Goal: Task Accomplishment & Management: Manage account settings

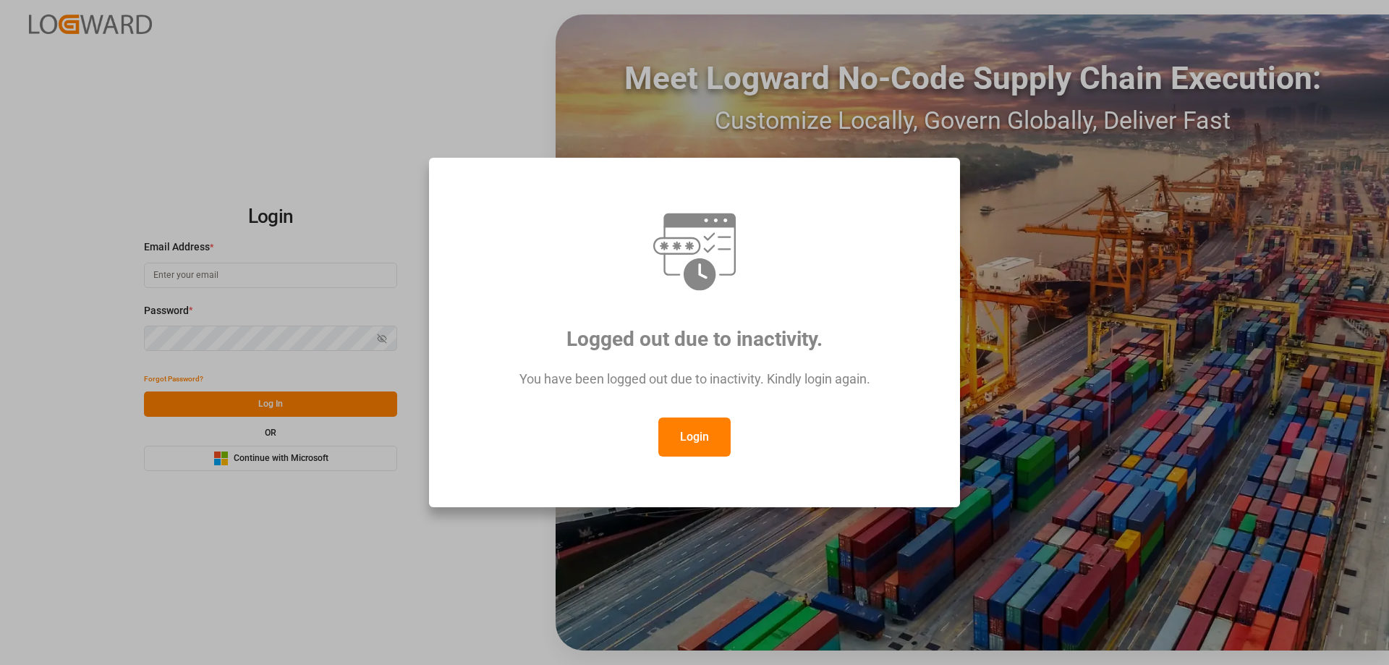
click at [695, 423] on button "Login" at bounding box center [695, 437] width 72 height 39
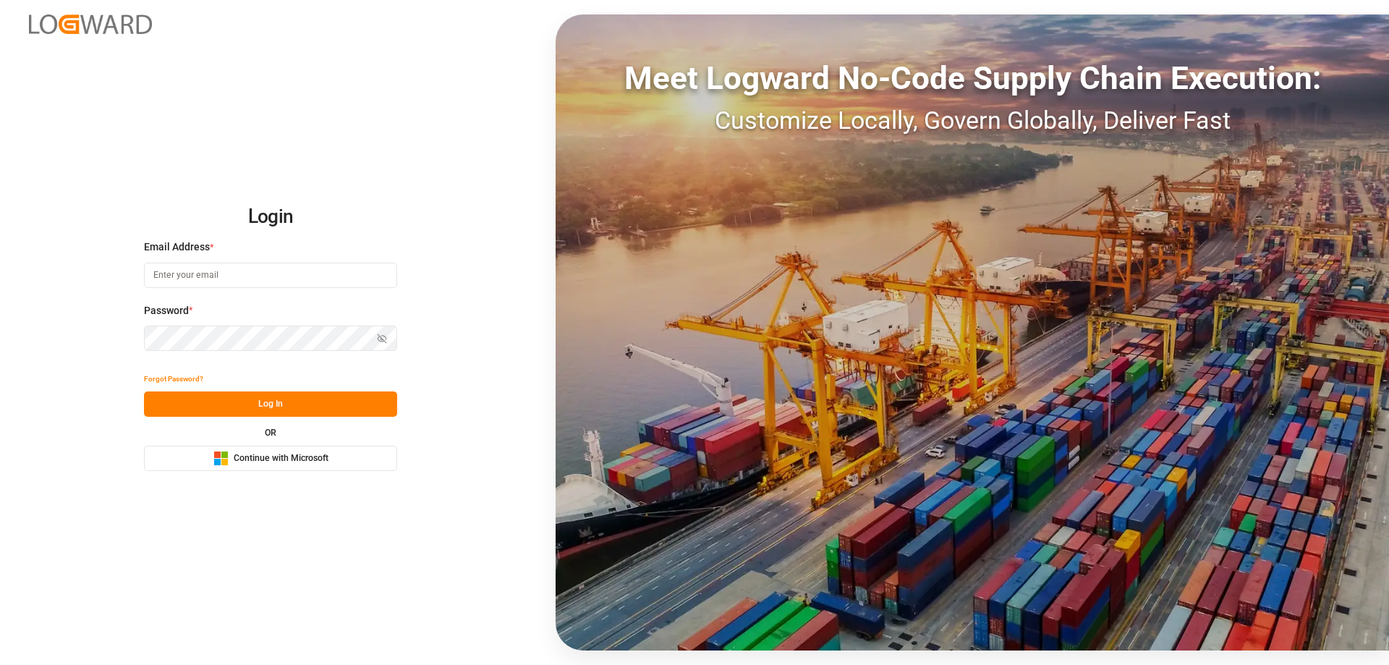
click at [240, 278] on input at bounding box center [270, 275] width 253 height 25
type input "[PERSON_NAME][EMAIL_ADDRESS][PERSON_NAME][DOMAIN_NAME]"
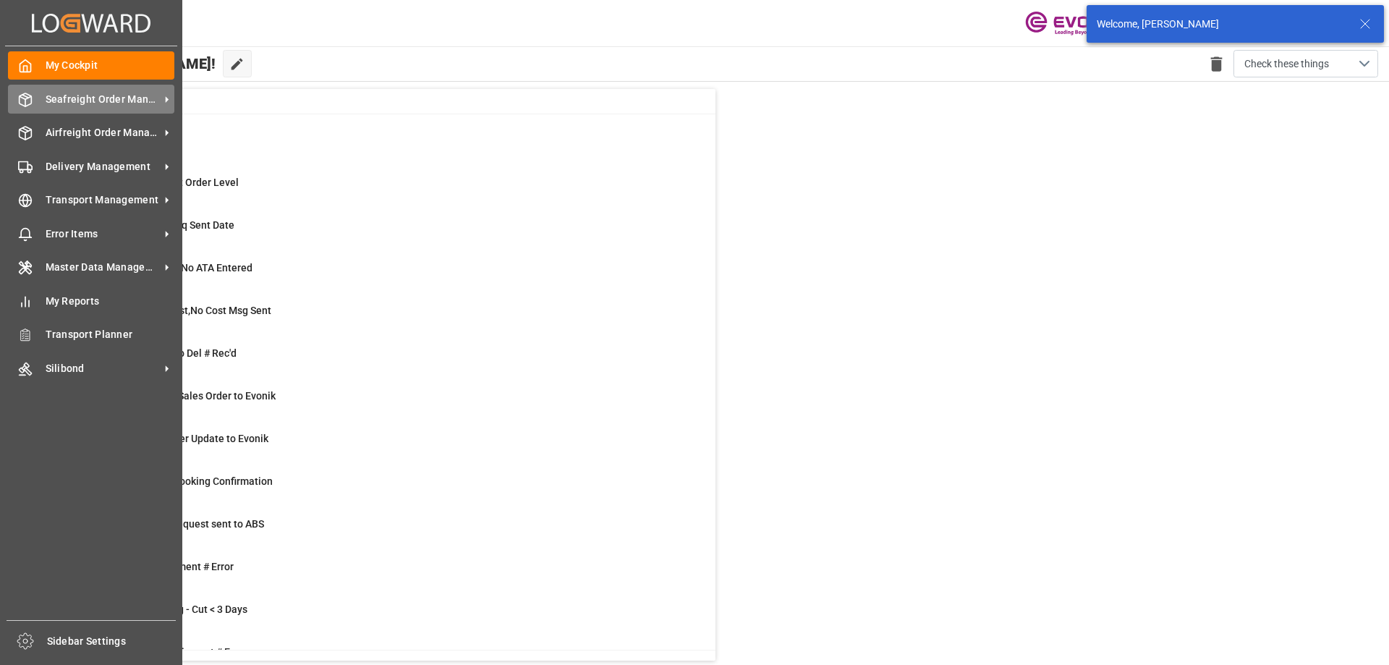
click at [98, 98] on span "Seafreight Order Management" at bounding box center [103, 99] width 114 height 15
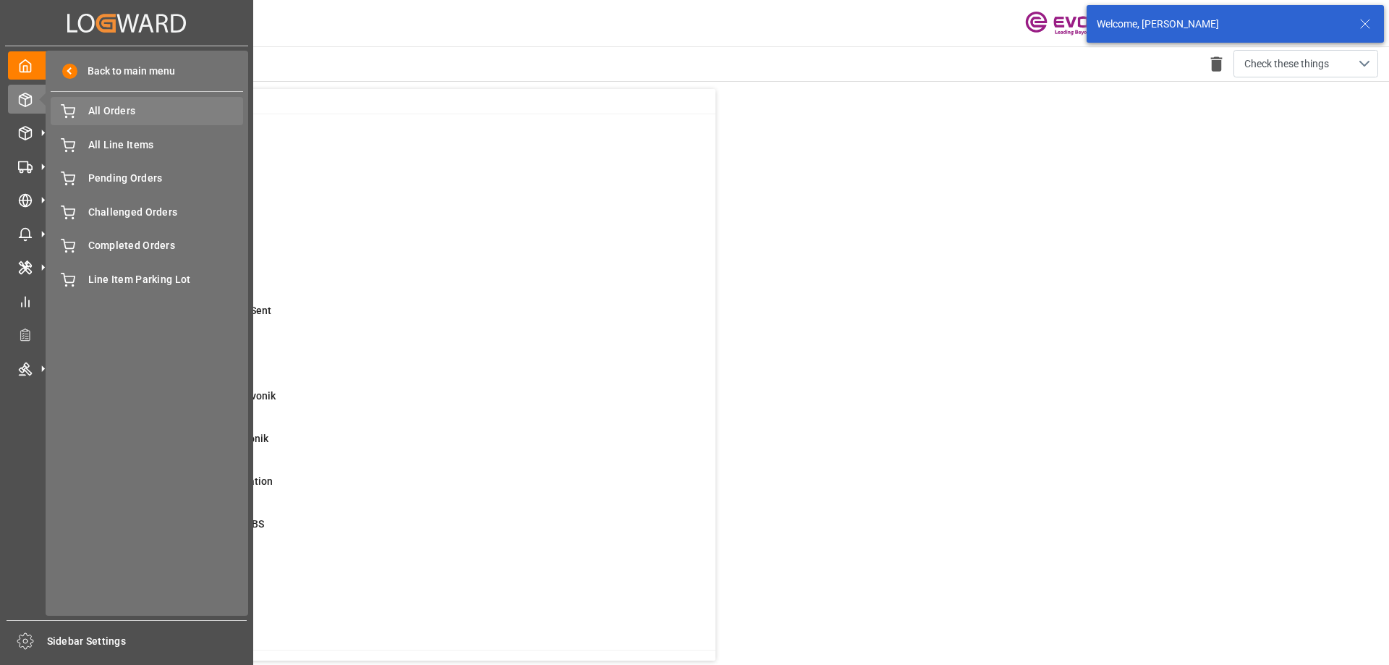
click at [120, 114] on span "All Orders" at bounding box center [166, 110] width 156 height 15
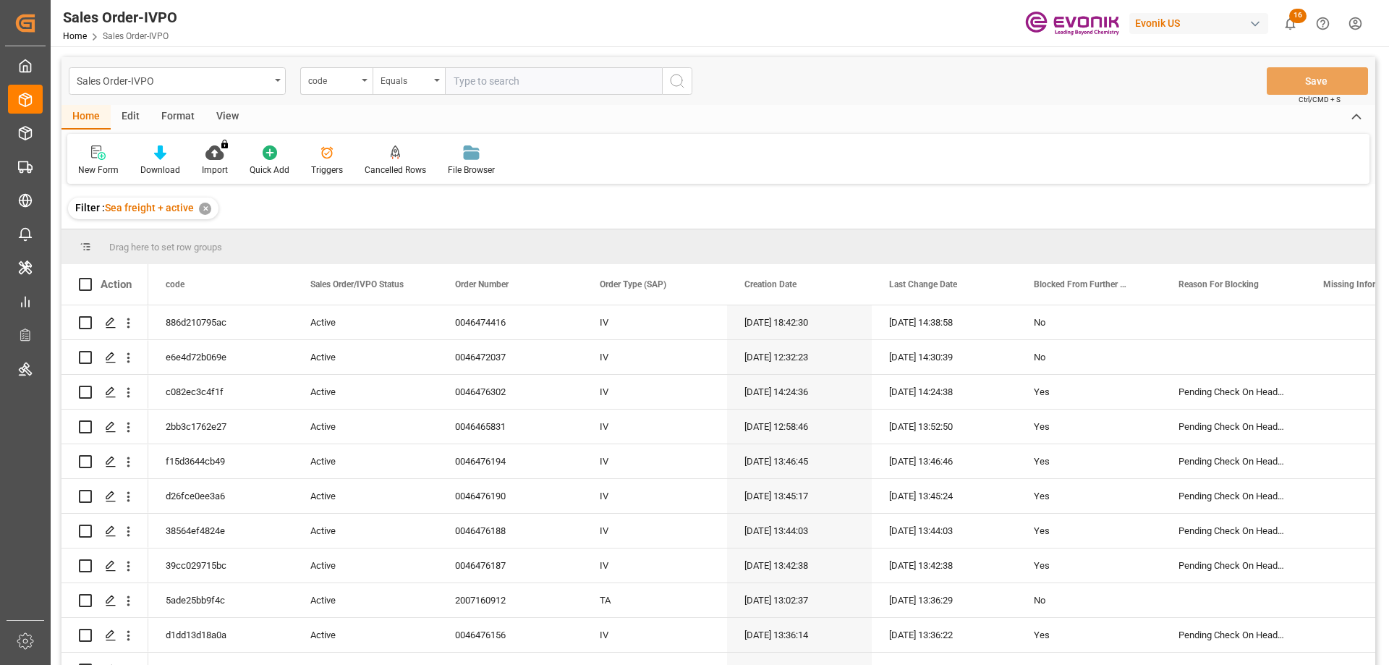
click at [351, 96] on div "Sales Order-IVPO code Equals Save Ctrl/CMD + S" at bounding box center [719, 81] width 1314 height 48
click at [351, 88] on div "code" at bounding box center [336, 80] width 72 height 27
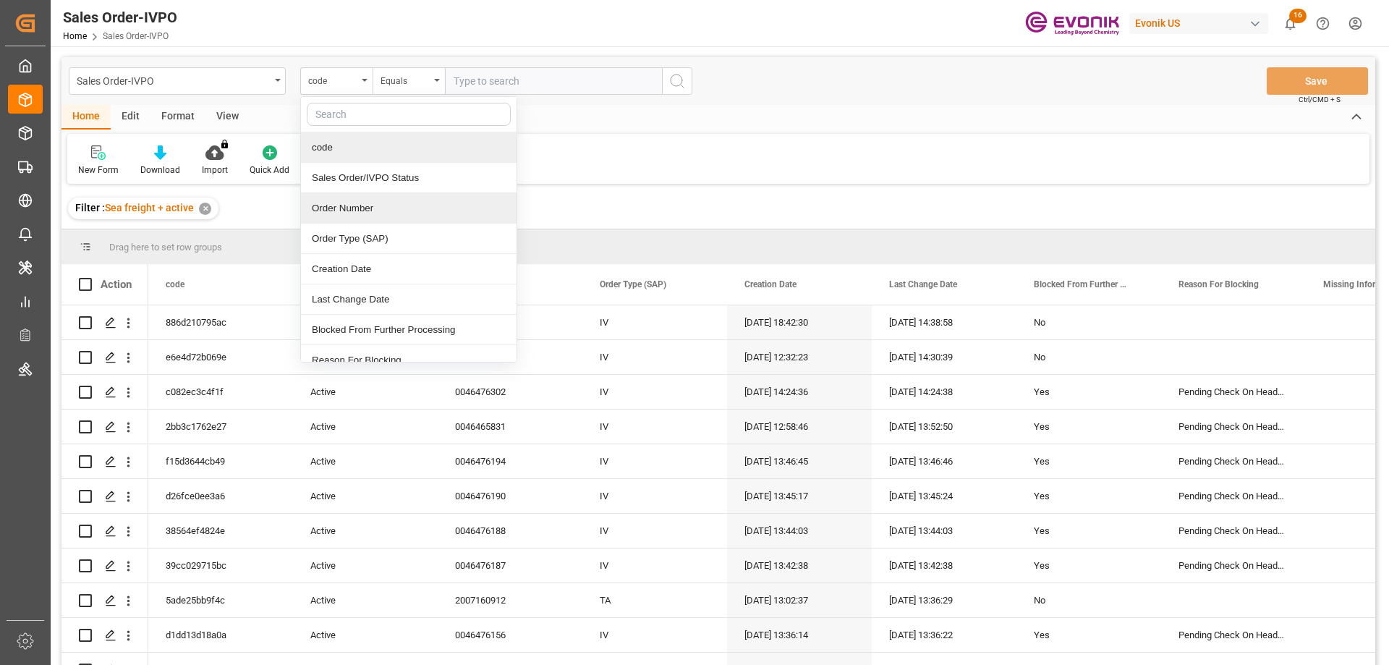
click at [365, 210] on div "Order Number" at bounding box center [409, 208] width 216 height 30
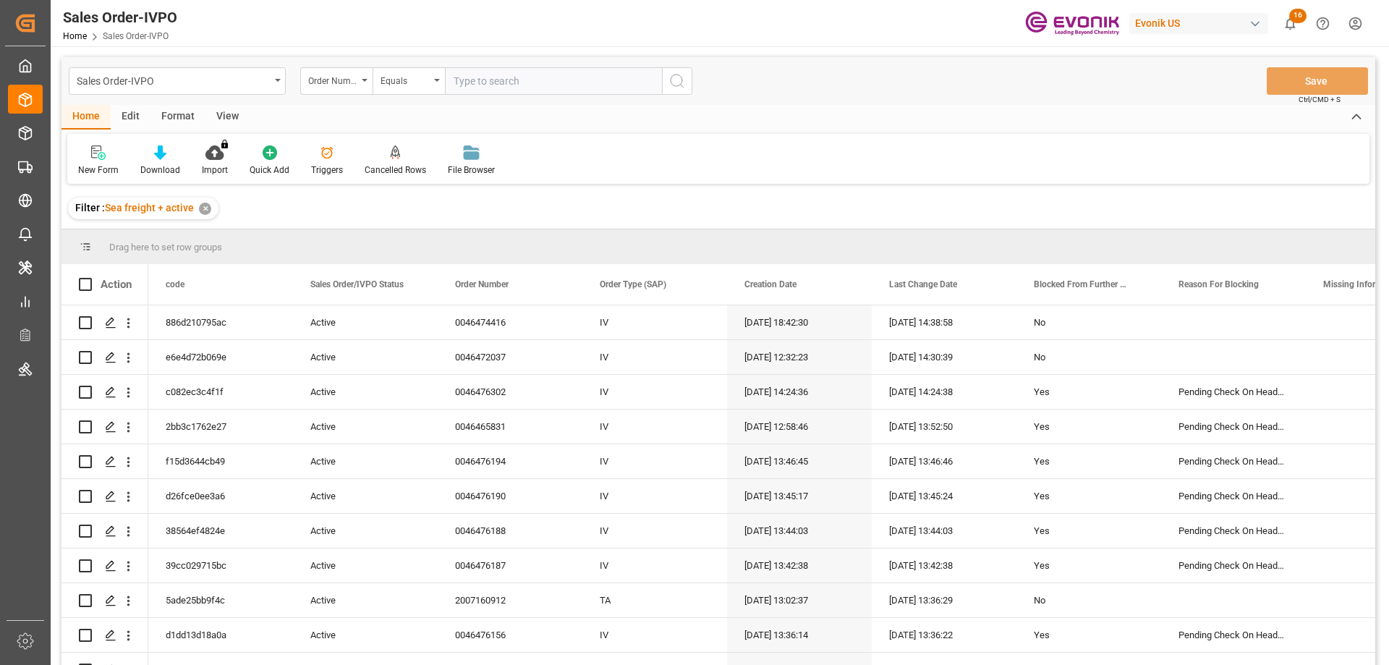
click at [521, 87] on input "text" at bounding box center [553, 80] width 217 height 27
paste input "0046466783"
type input "0046466783"
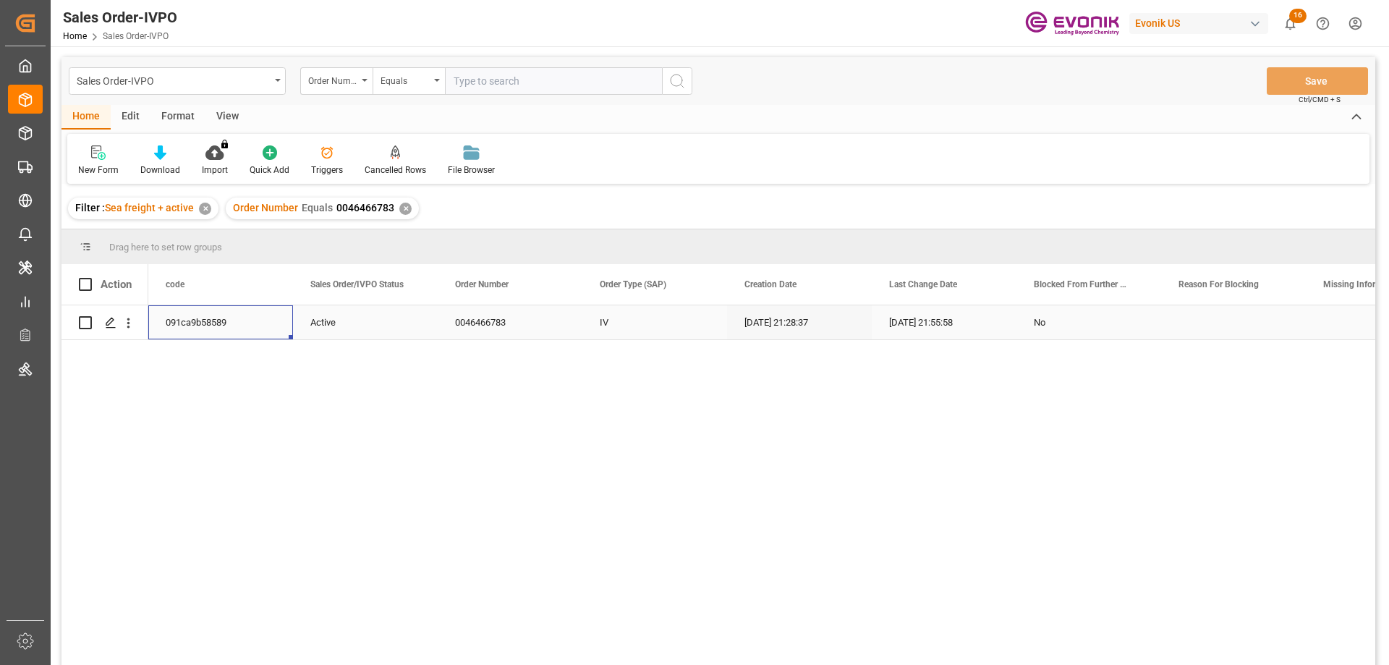
click at [195, 331] on div "091ca9b58589" at bounding box center [220, 322] width 145 height 34
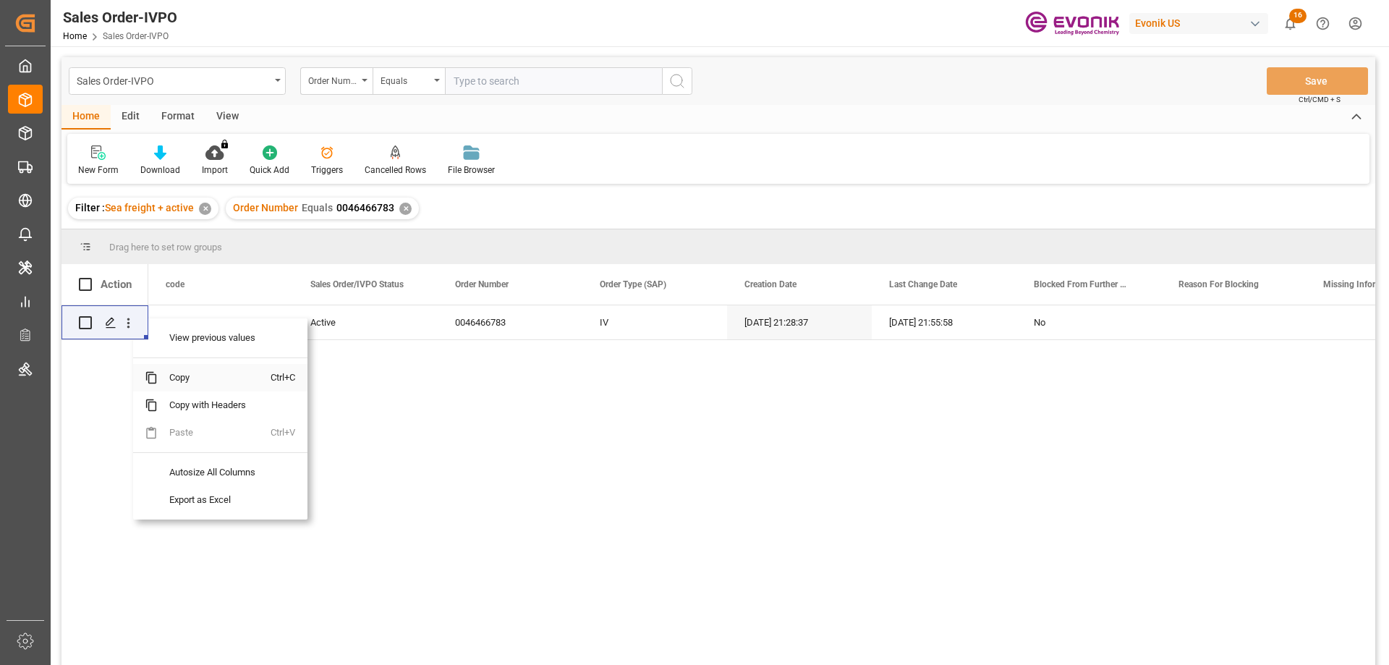
click at [199, 375] on span "Copy" at bounding box center [214, 377] width 113 height 27
click at [101, 395] on div "091ca9b58589 Active 0046466783 IV 08-29-2025 21:28:37 09-04-2025 21:55:58 No" at bounding box center [719, 487] width 1314 height 364
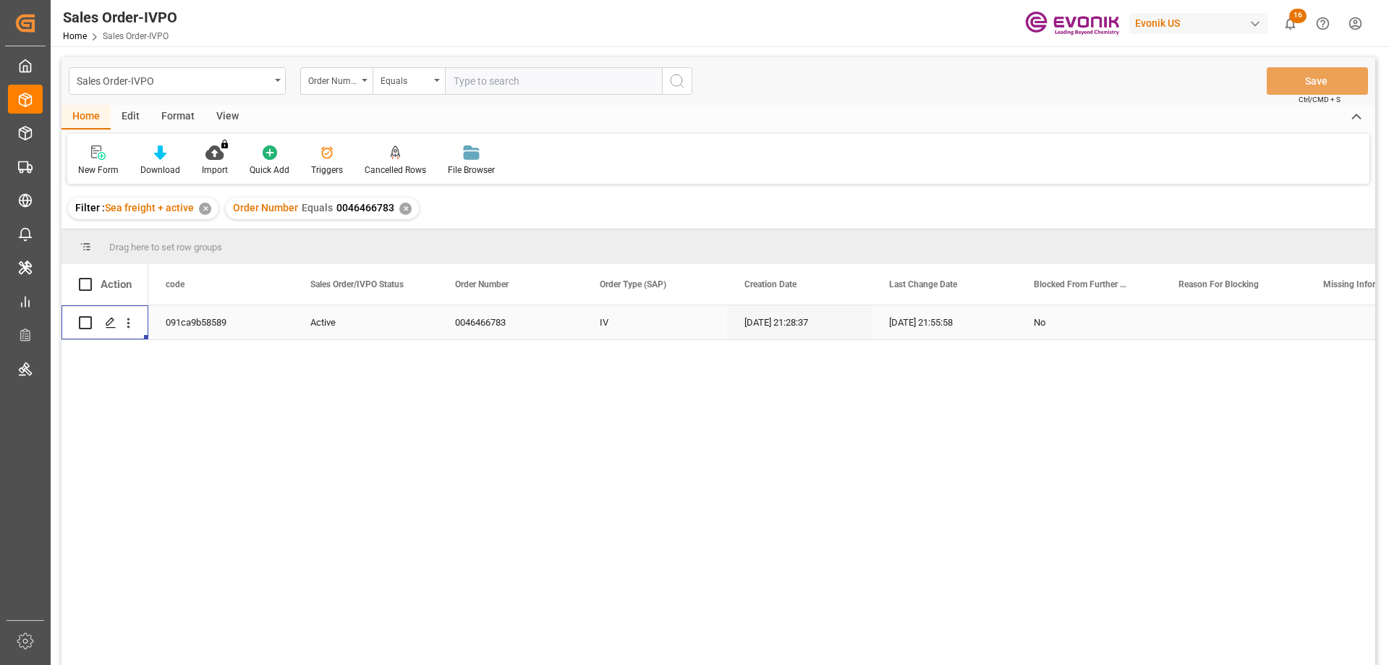
click at [137, 318] on div "Press SPACE to select this row." at bounding box center [128, 322] width 37 height 27
click at [129, 317] on icon "open menu" at bounding box center [128, 323] width 15 height 15
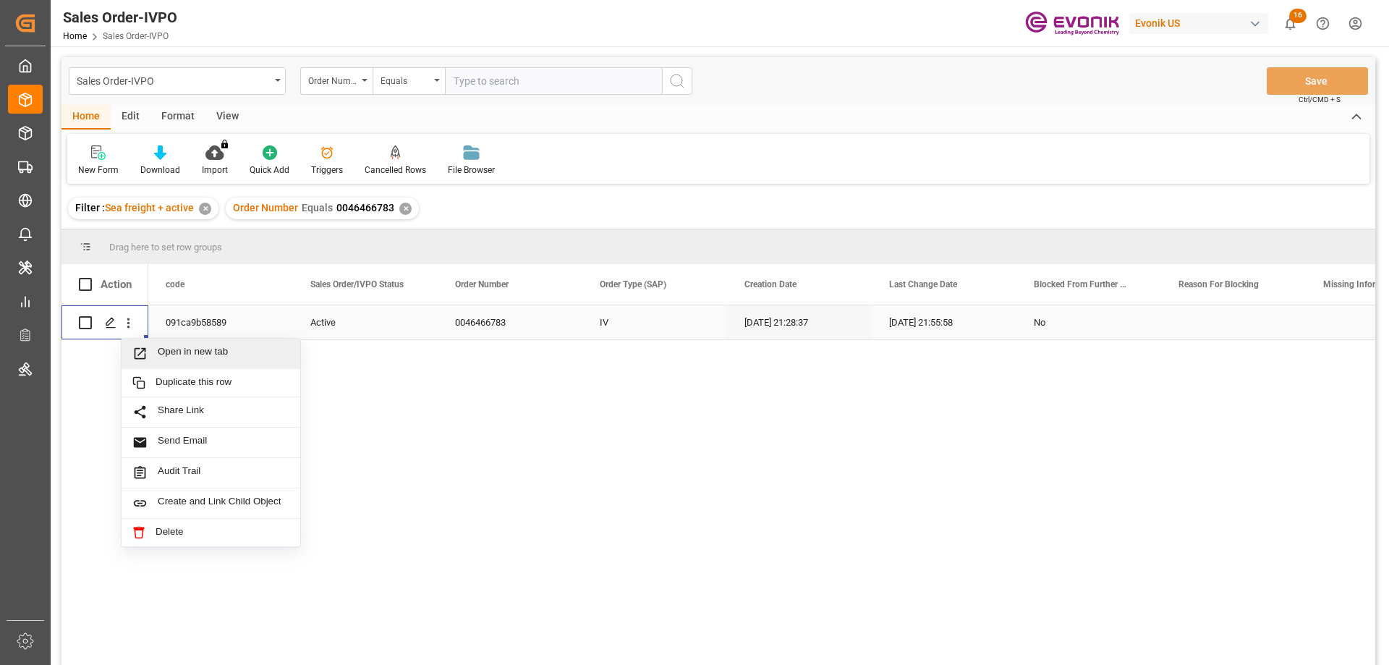
click at [185, 352] on span "Open in new tab" at bounding box center [224, 353] width 132 height 15
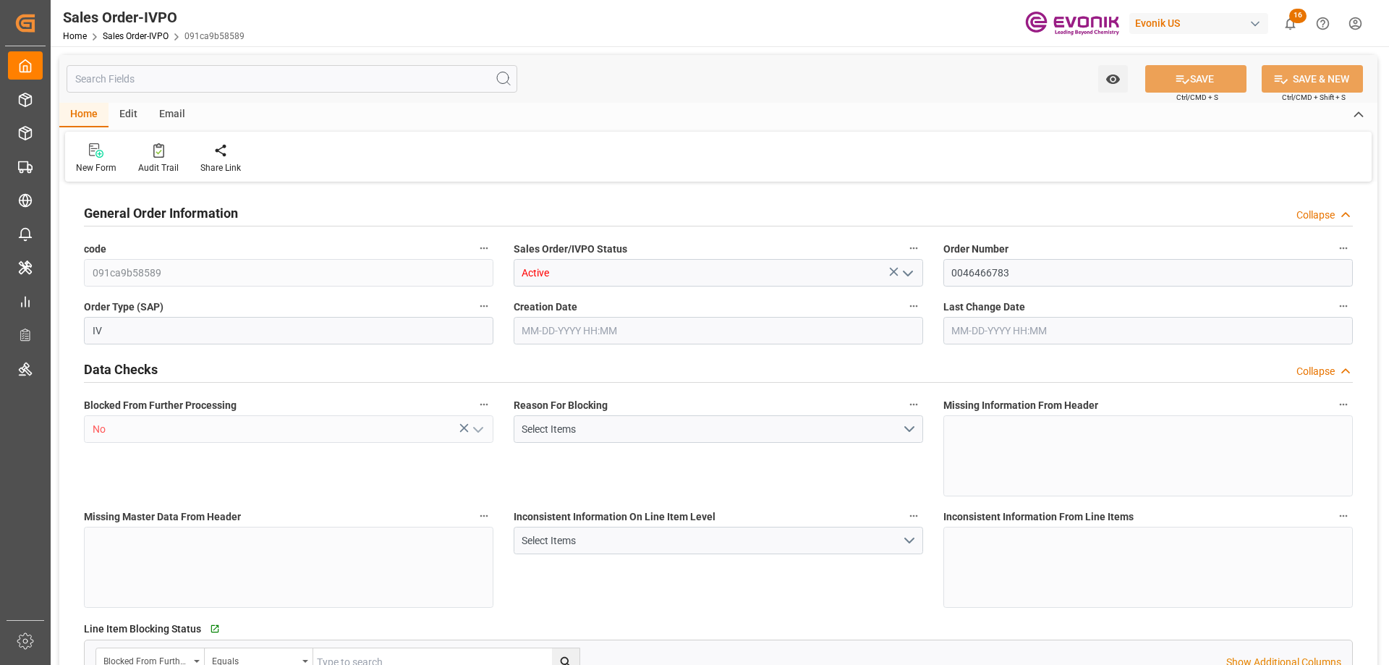
type input "BRSSZ"
type input "0"
type input "1"
type input "2"
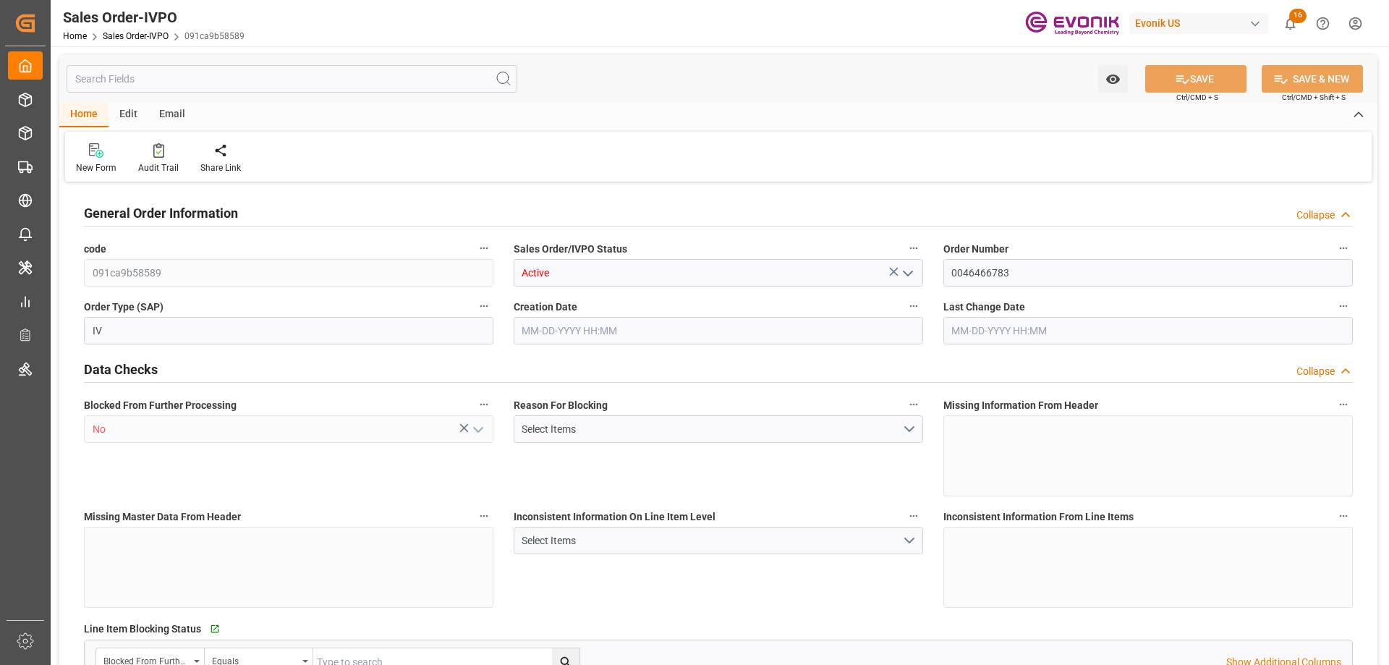
type input "16134"
type input "52.836"
type input "17000"
type input "30"
type input "08-29-2025 21:28"
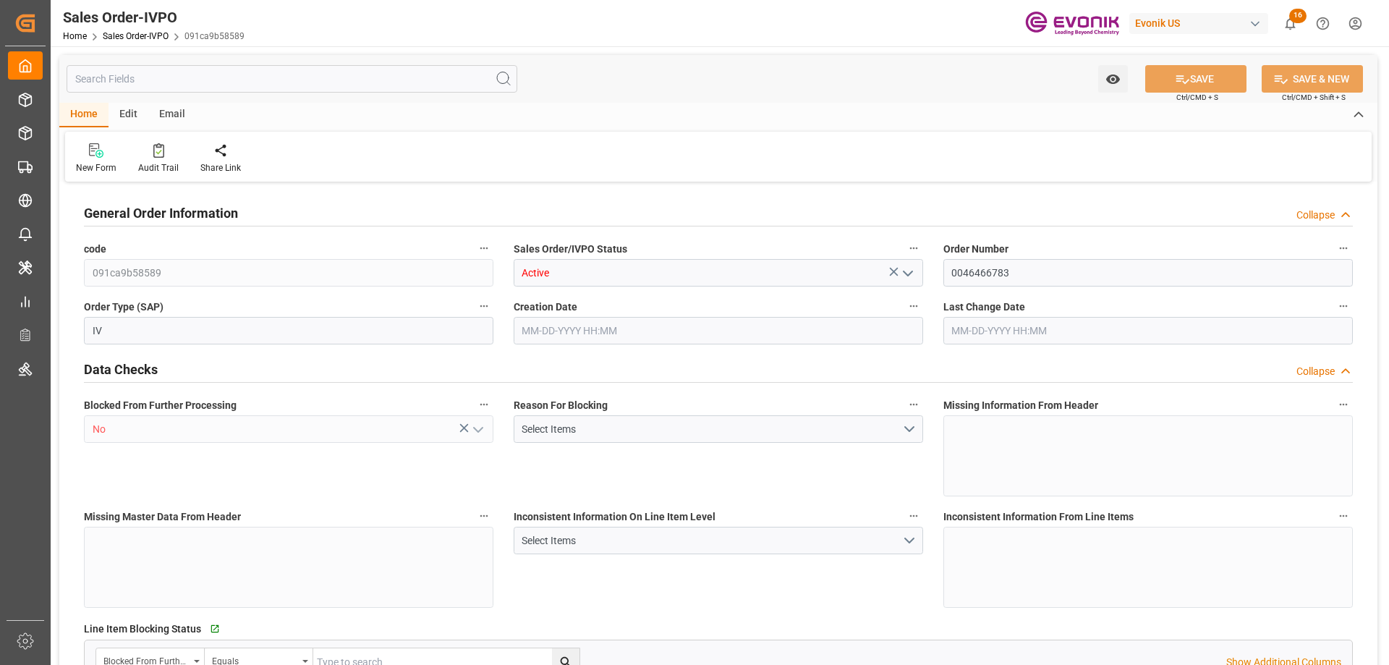
type input "09-04-2025 21:55"
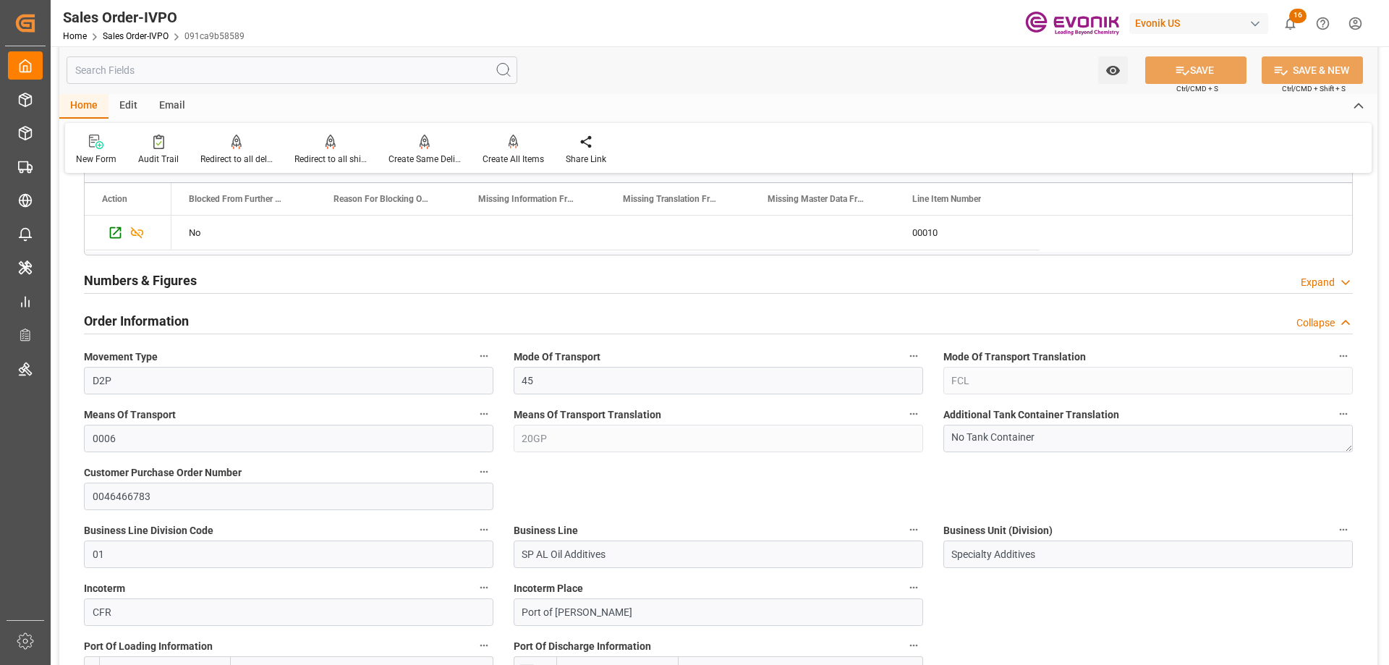
scroll to position [796, 0]
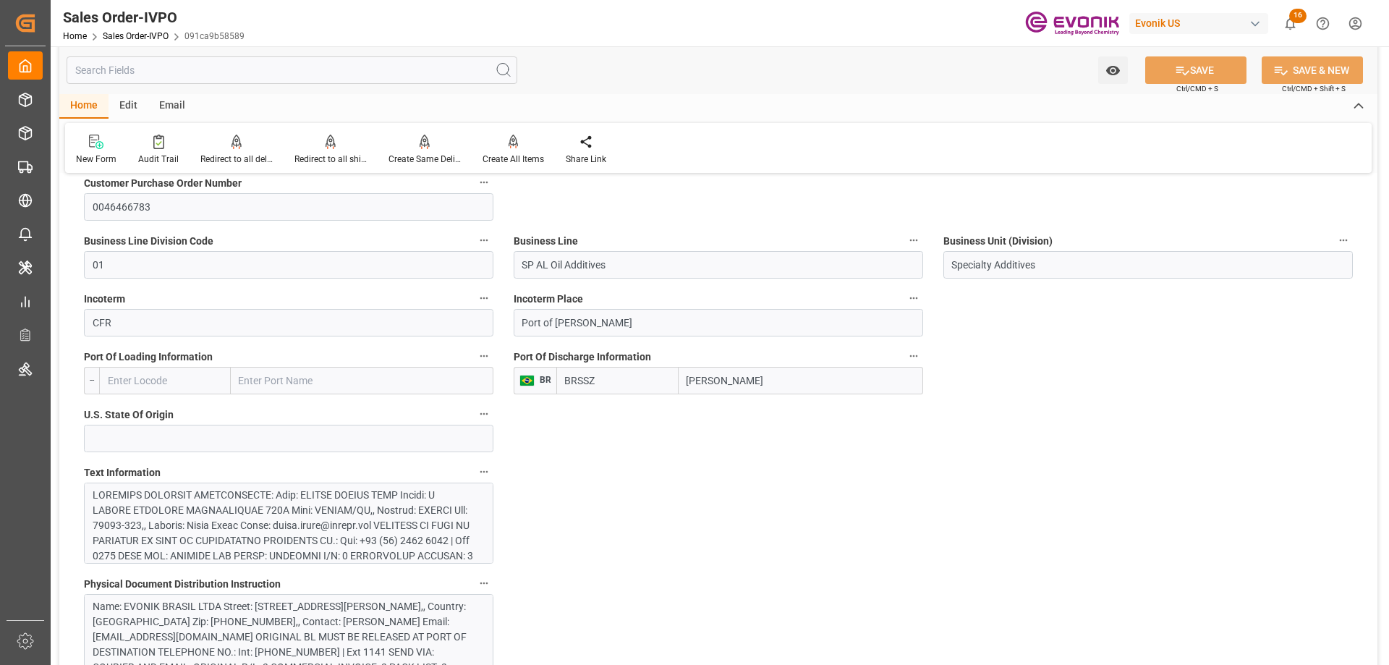
click at [214, 497] on div at bounding box center [283, 625] width 381 height 274
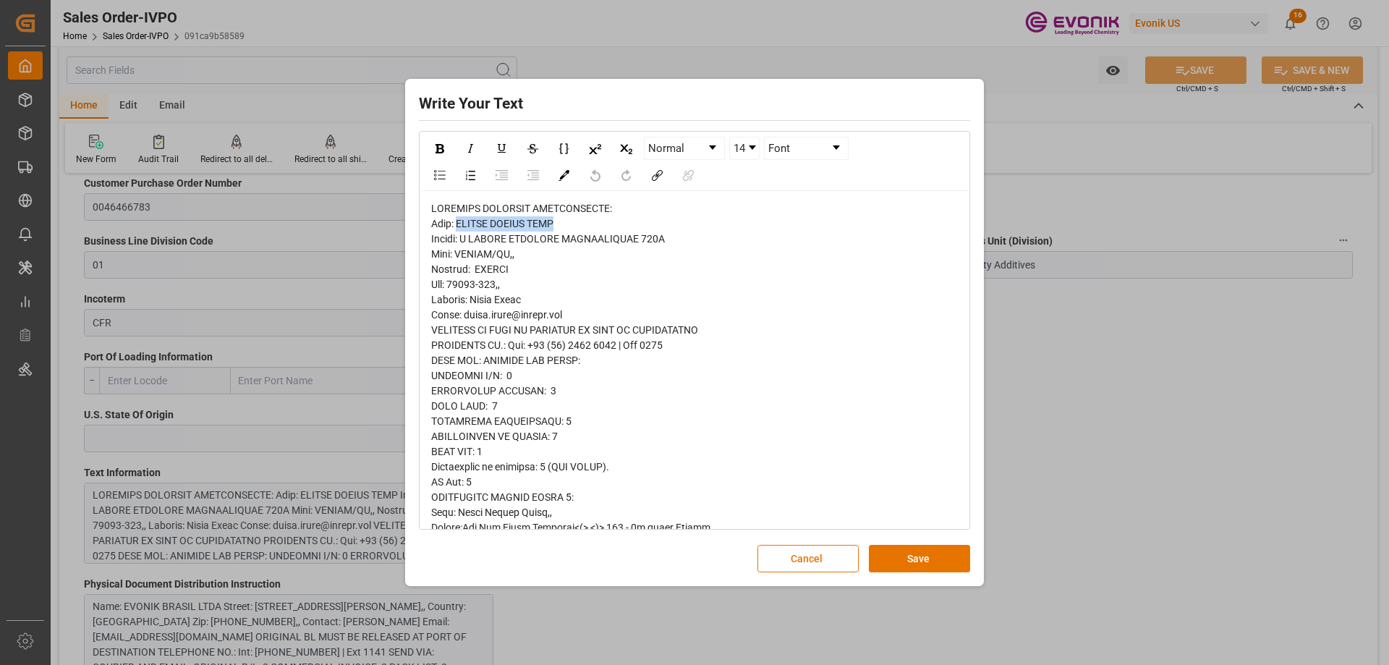
drag, startPoint x: 466, startPoint y: 223, endPoint x: 559, endPoint y: 224, distance: 93.4
click at [559, 224] on span "rdw-editor" at bounding box center [585, 566] width 308 height 726
copy span "EVONIK BRASIL LTDA"
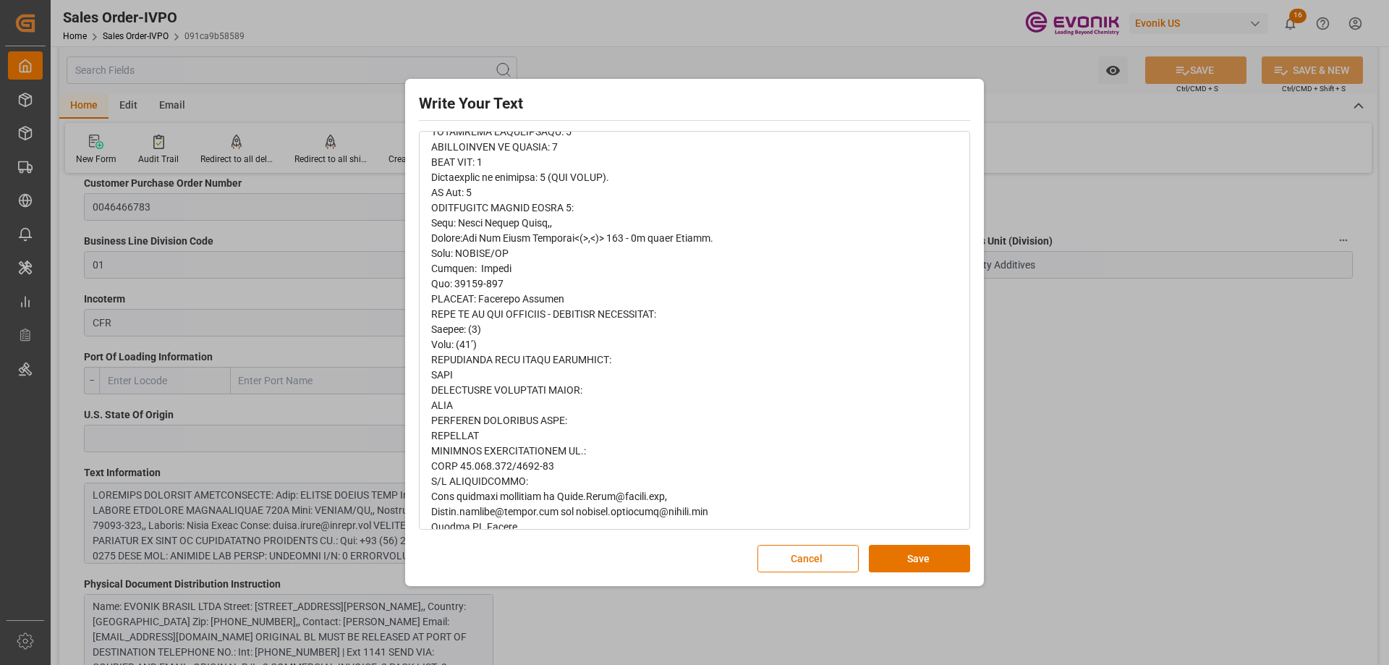
scroll to position [412, 0]
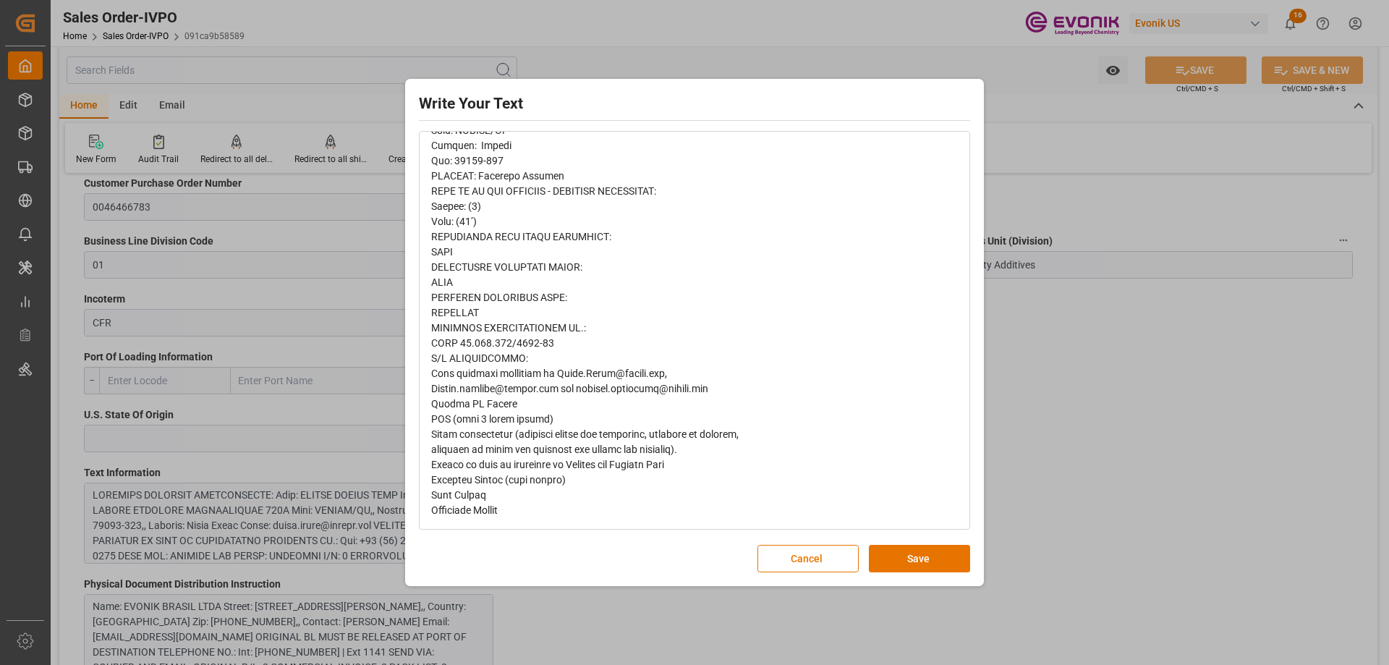
click at [515, 614] on div "Write Your Text Normal 14 Font Cancel Save" at bounding box center [694, 332] width 1389 height 665
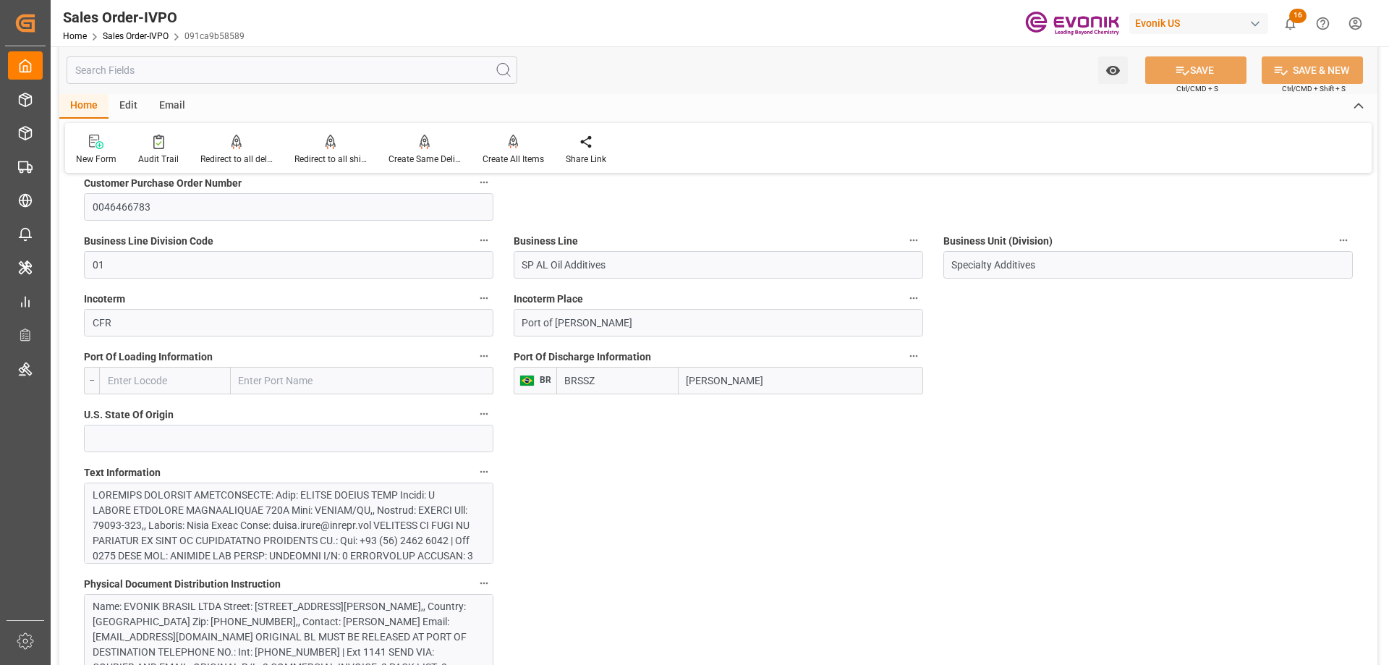
click at [229, 614] on div "Name: EVONIK BRASIL LTDA Street: R DOUTOR REINALDO SCHMITHAUSEN 495H City: ITAJ…" at bounding box center [283, 652] width 381 height 106
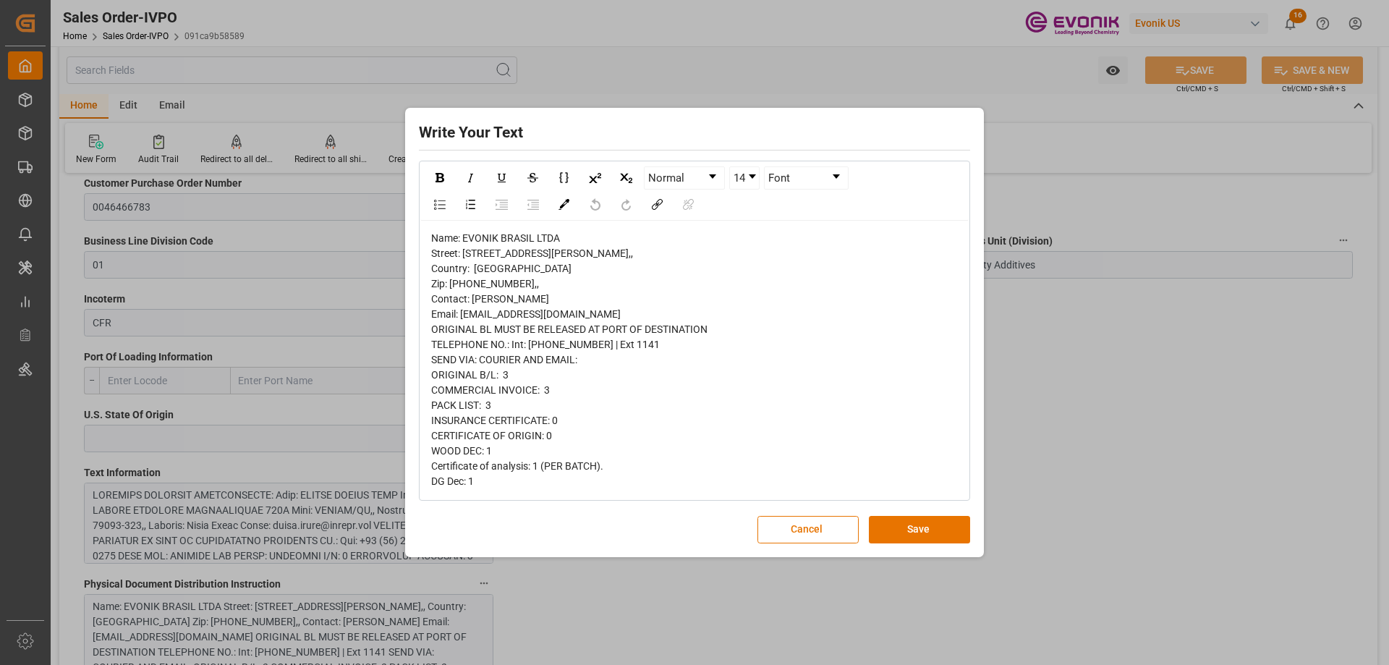
click at [624, 617] on div "Write Your Text Normal 14 Font Name: EVONIK BRASIL LTDA Street: R DOUTOR REINAL…" at bounding box center [694, 332] width 1389 height 665
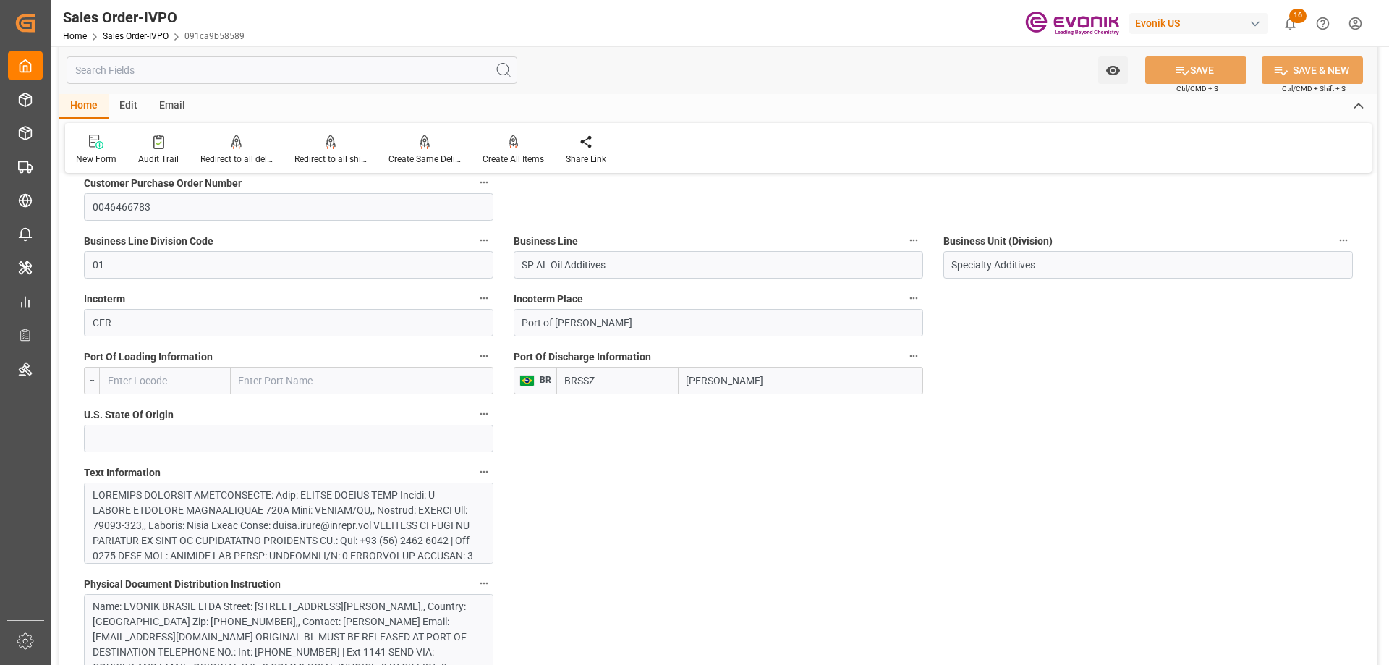
click at [211, 546] on div at bounding box center [283, 625] width 381 height 274
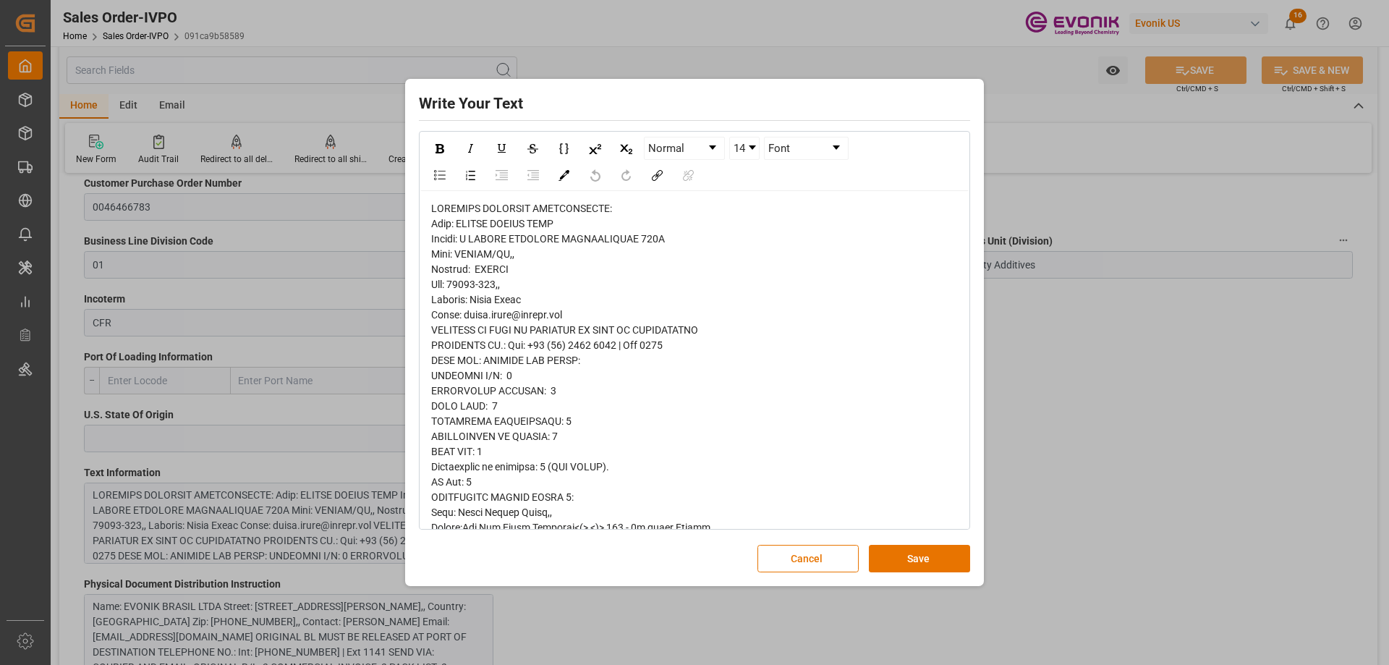
click at [215, 535] on div "Write Your Text Normal 14 Font Cancel Save" at bounding box center [694, 332] width 1389 height 665
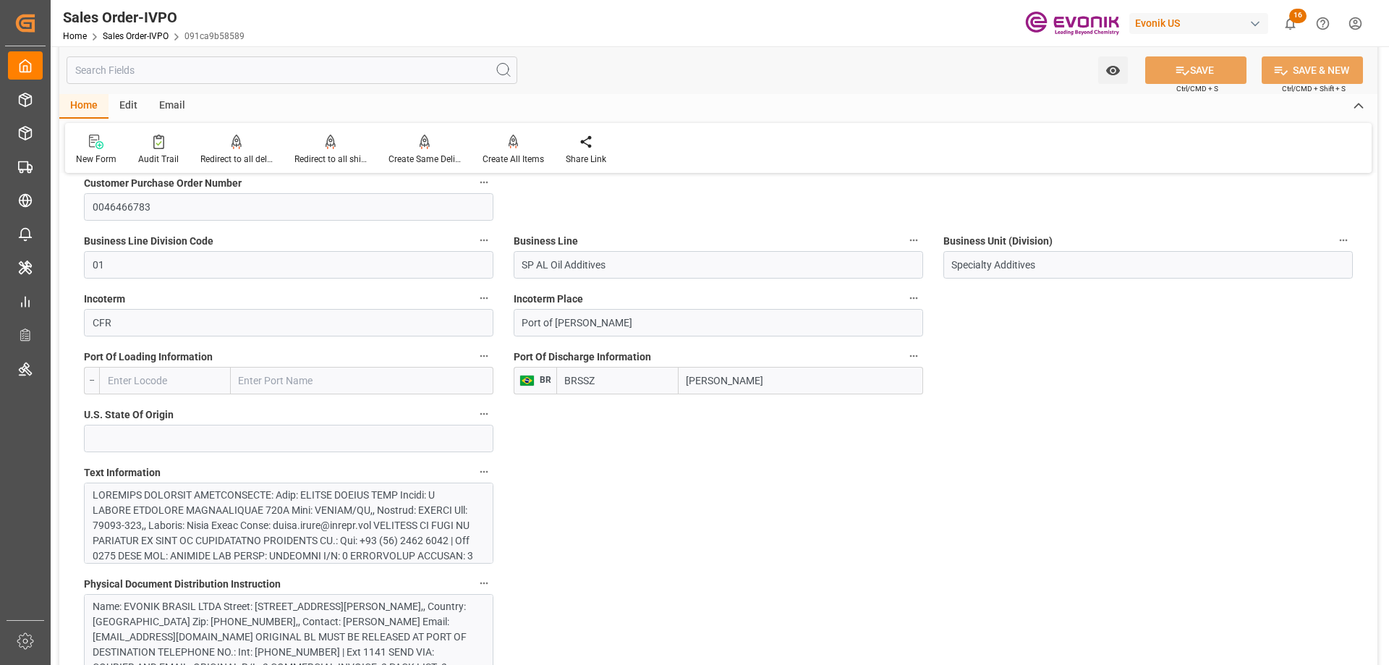
click at [216, 515] on div at bounding box center [283, 625] width 381 height 274
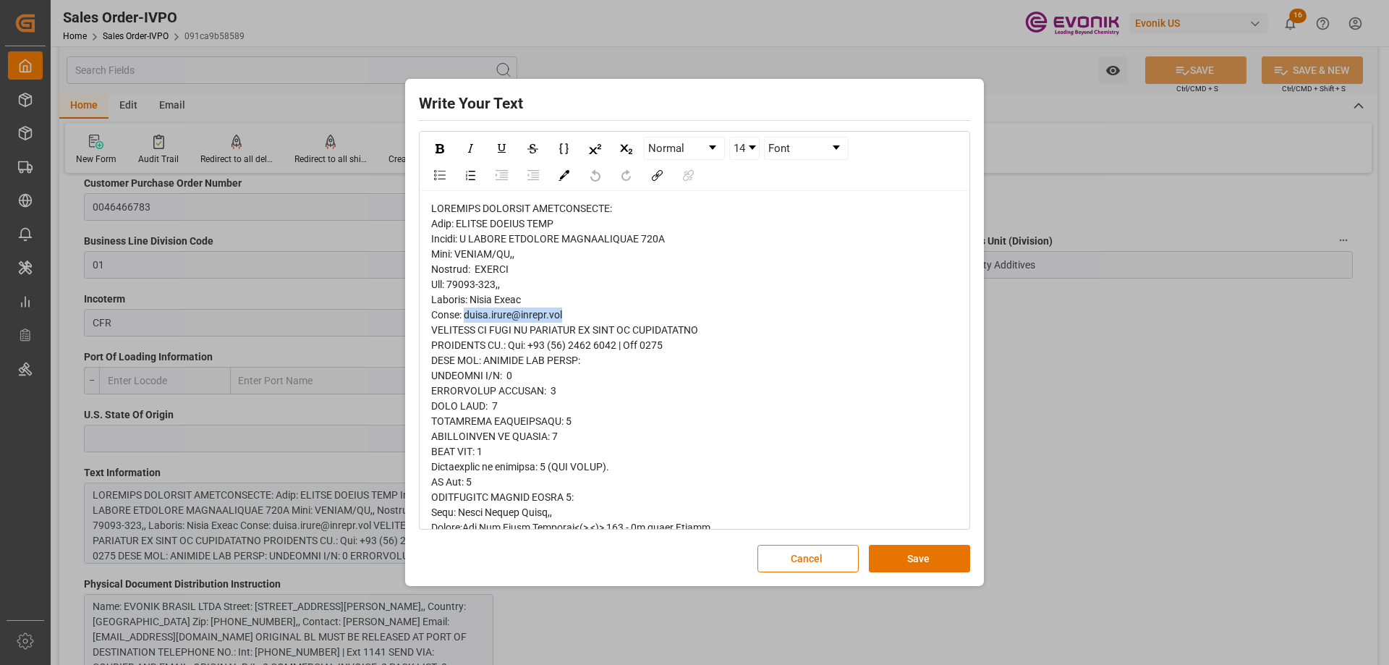
drag, startPoint x: 462, startPoint y: 315, endPoint x: 571, endPoint y: 317, distance: 109.3
click at [571, 317] on div "rdw-editor" at bounding box center [695, 565] width 528 height 729
copy span "livia.leone@evonik.com"
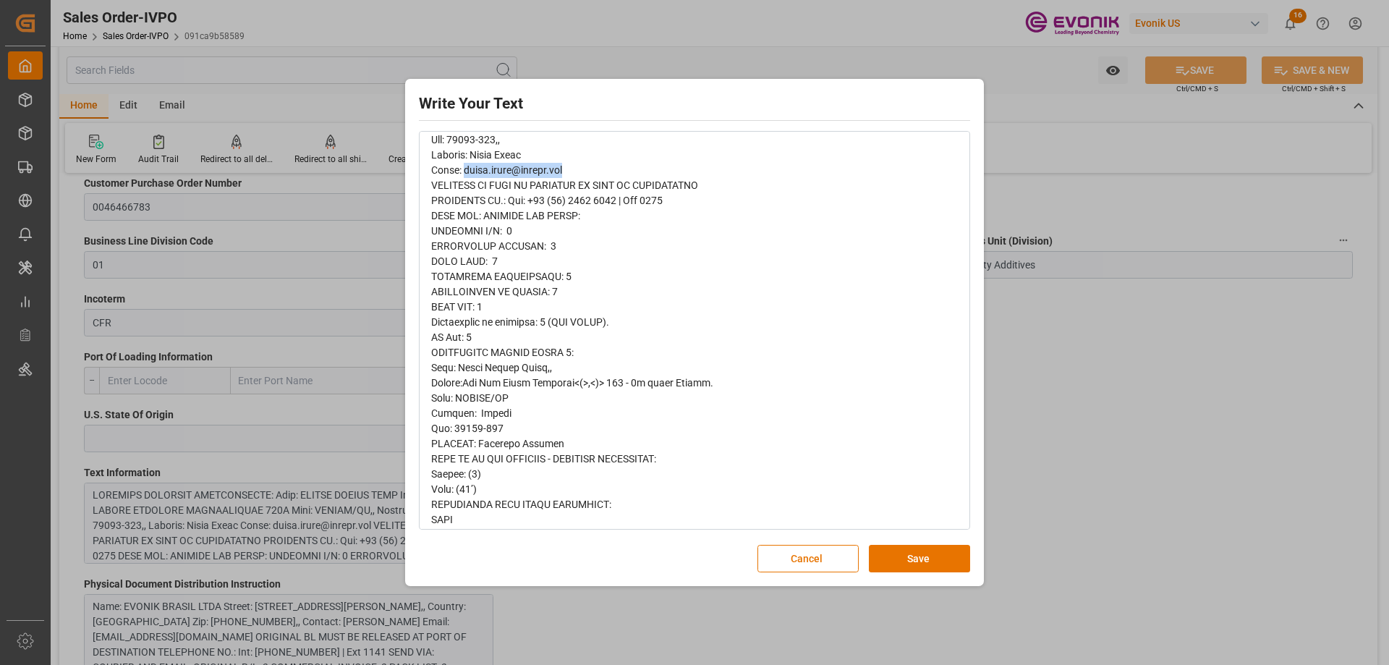
scroll to position [72, 0]
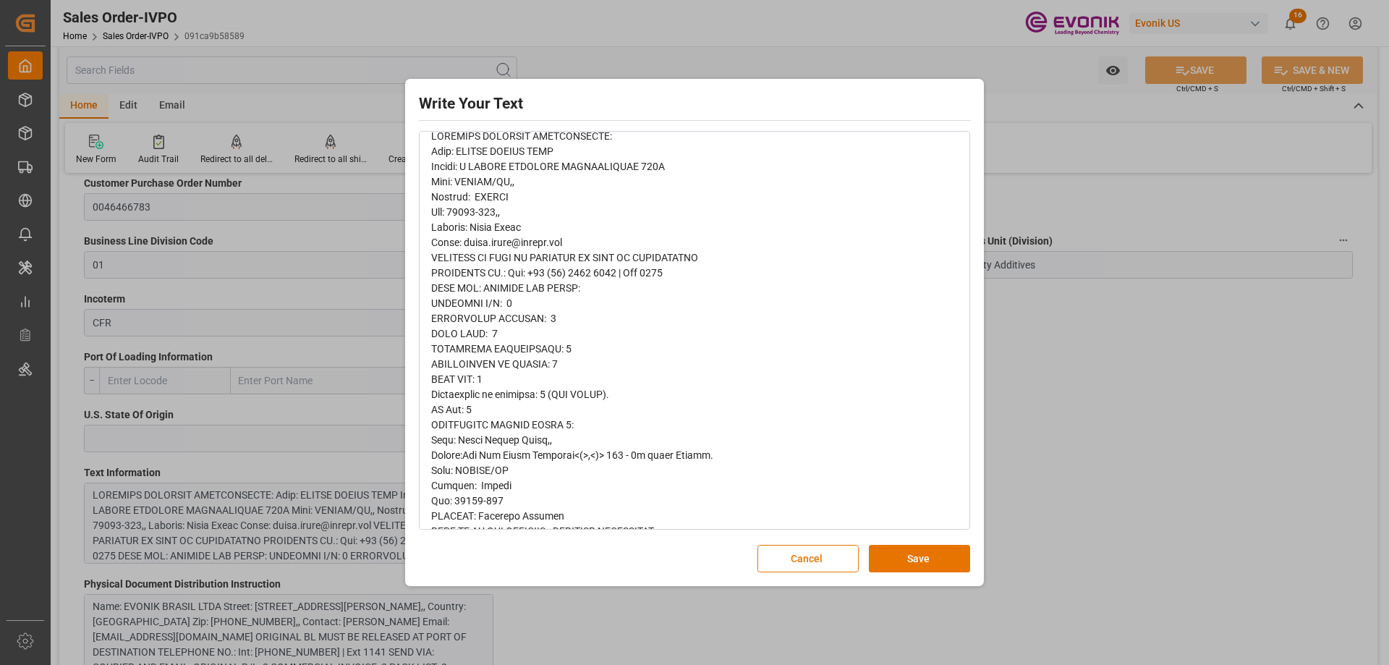
click at [548, 279] on span "rdw-editor" at bounding box center [585, 493] width 308 height 726
drag, startPoint x: 535, startPoint y: 271, endPoint x: 677, endPoint y: 278, distance: 141.3
click at [677, 278] on div "rdw-editor" at bounding box center [695, 493] width 528 height 729
copy span "55 (47) 3404 4000 | Ext 1141"
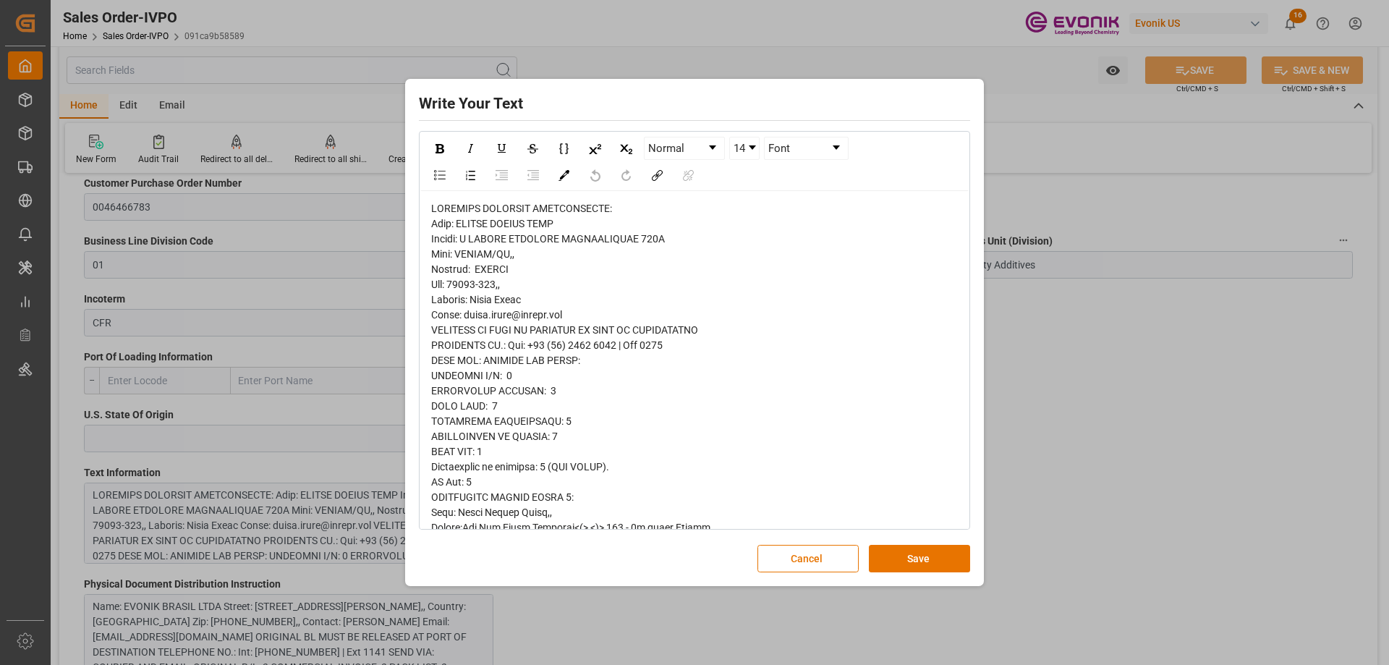
click at [482, 276] on span "rdw-editor" at bounding box center [585, 566] width 308 height 726
click at [486, 271] on span "rdw-editor" at bounding box center [585, 566] width 308 height 726
copy span "BRAZIL"
drag, startPoint x: 464, startPoint y: 239, endPoint x: 560, endPoint y: 241, distance: 96.3
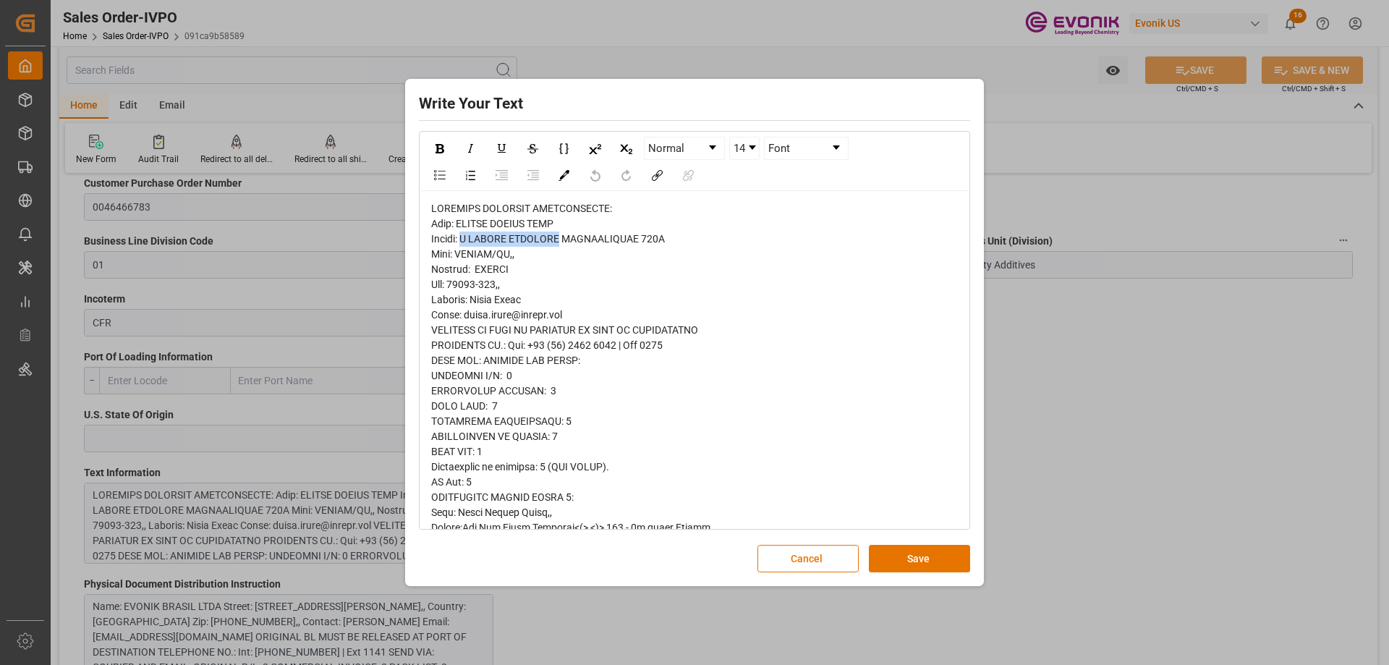
click at [560, 241] on span "rdw-editor" at bounding box center [585, 566] width 308 height 726
copy span "R DOUTOR REINALDO"
drag, startPoint x: 564, startPoint y: 239, endPoint x: 669, endPoint y: 239, distance: 104.9
click at [669, 239] on div "rdw-editor" at bounding box center [695, 565] width 528 height 729
copy span "SCHMITHAUSEN 495H"
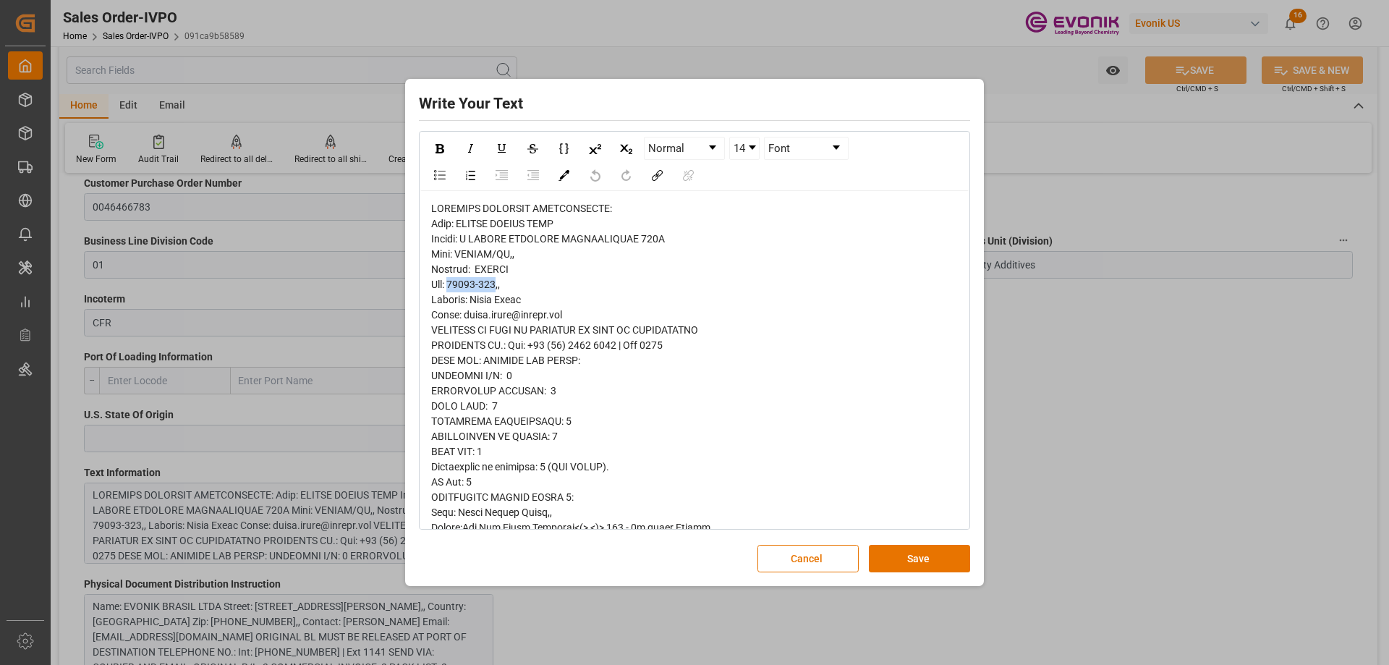
drag, startPoint x: 452, startPoint y: 284, endPoint x: 496, endPoint y: 288, distance: 44.4
click at [496, 288] on span "rdw-editor" at bounding box center [585, 566] width 308 height 726
copy span "88310-000"
drag, startPoint x: 453, startPoint y: 253, endPoint x: 483, endPoint y: 255, distance: 30.4
click at [483, 255] on span "rdw-editor" at bounding box center [585, 566] width 308 height 726
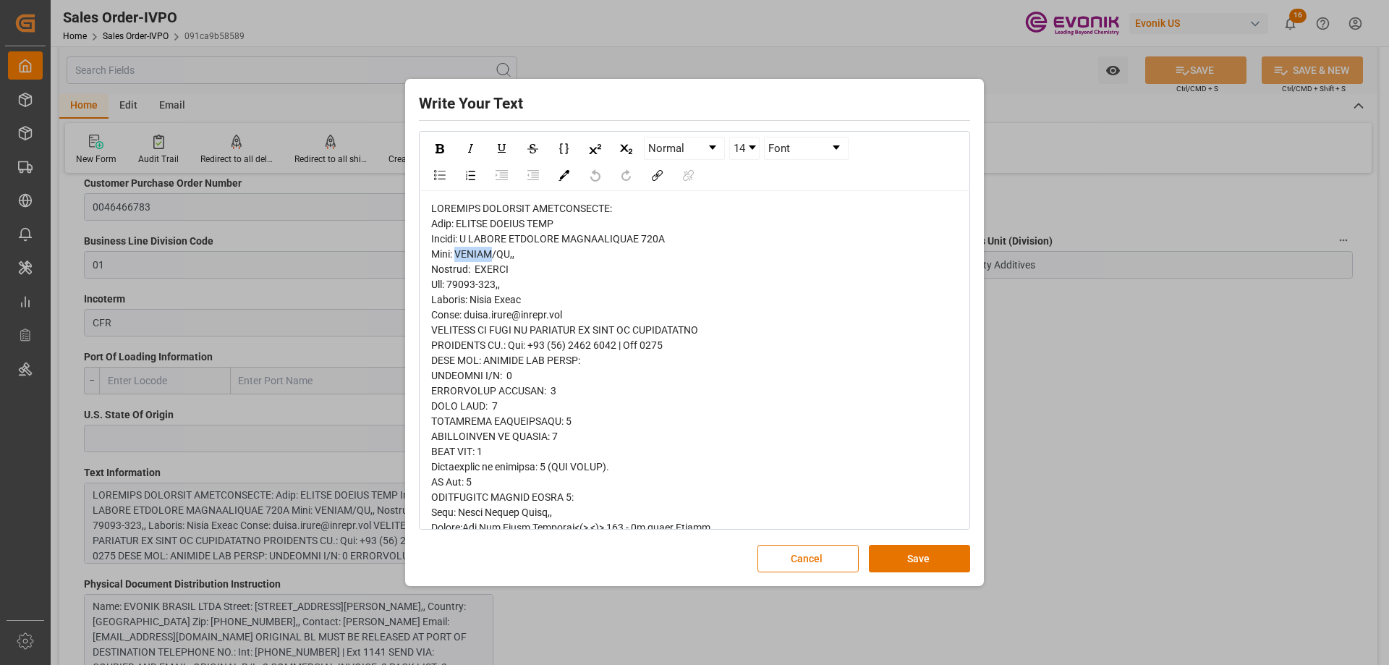
copy span "ITAJAÍ"
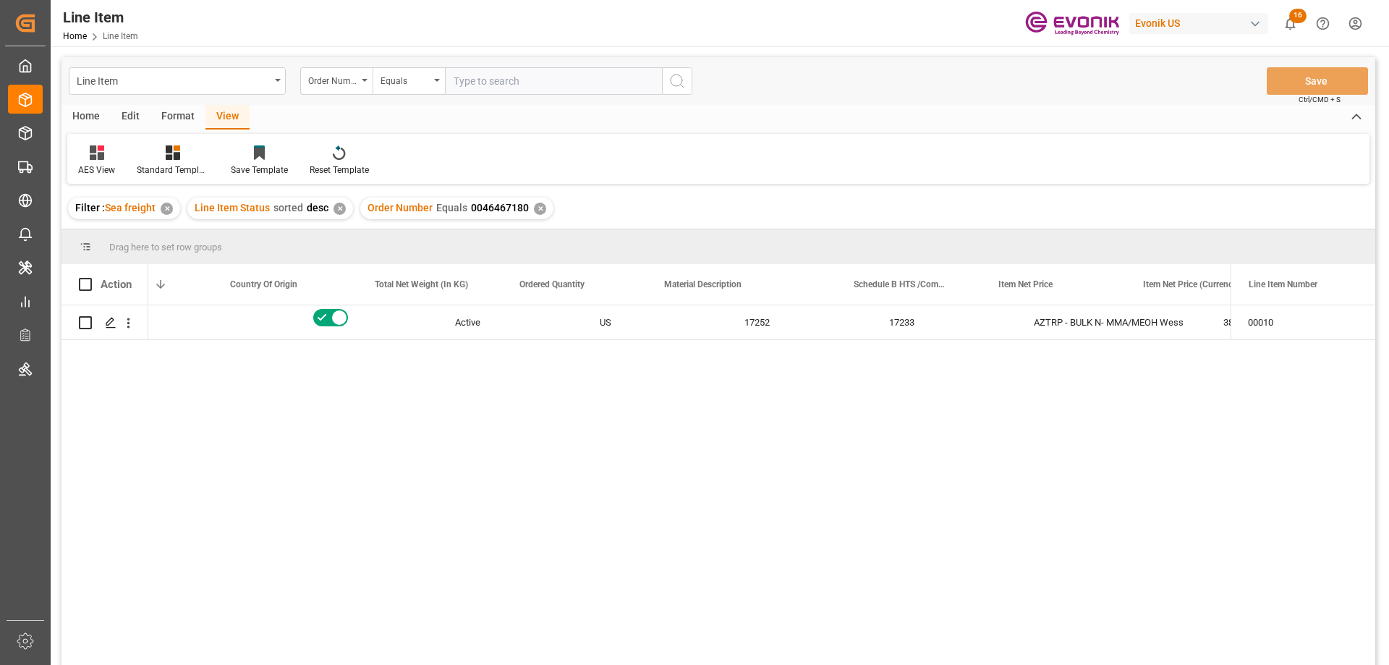
click at [501, 95] on div "Line Item Order Number Equals Save Ctrl/CMD + S" at bounding box center [719, 81] width 1314 height 48
click at [505, 88] on input "text" at bounding box center [553, 80] width 217 height 27
paste input "0046474750"
type input "0046474750"
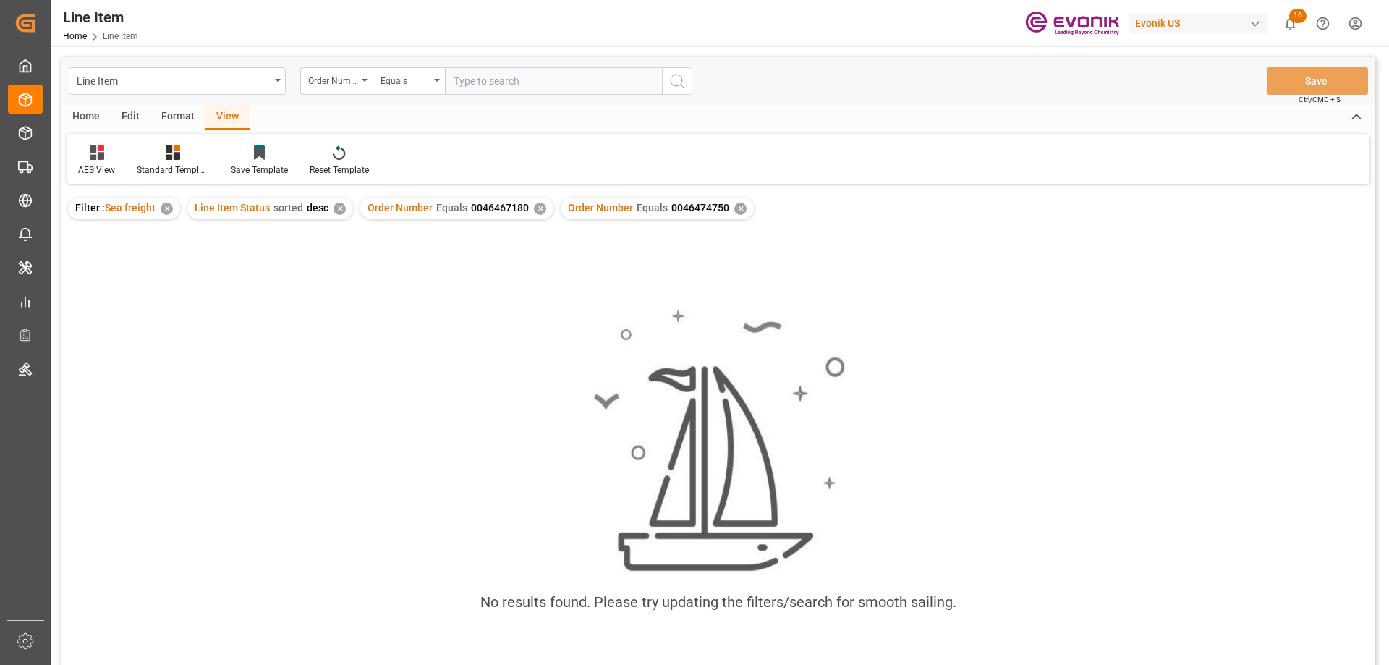
click at [534, 209] on div "✕" at bounding box center [540, 209] width 12 height 12
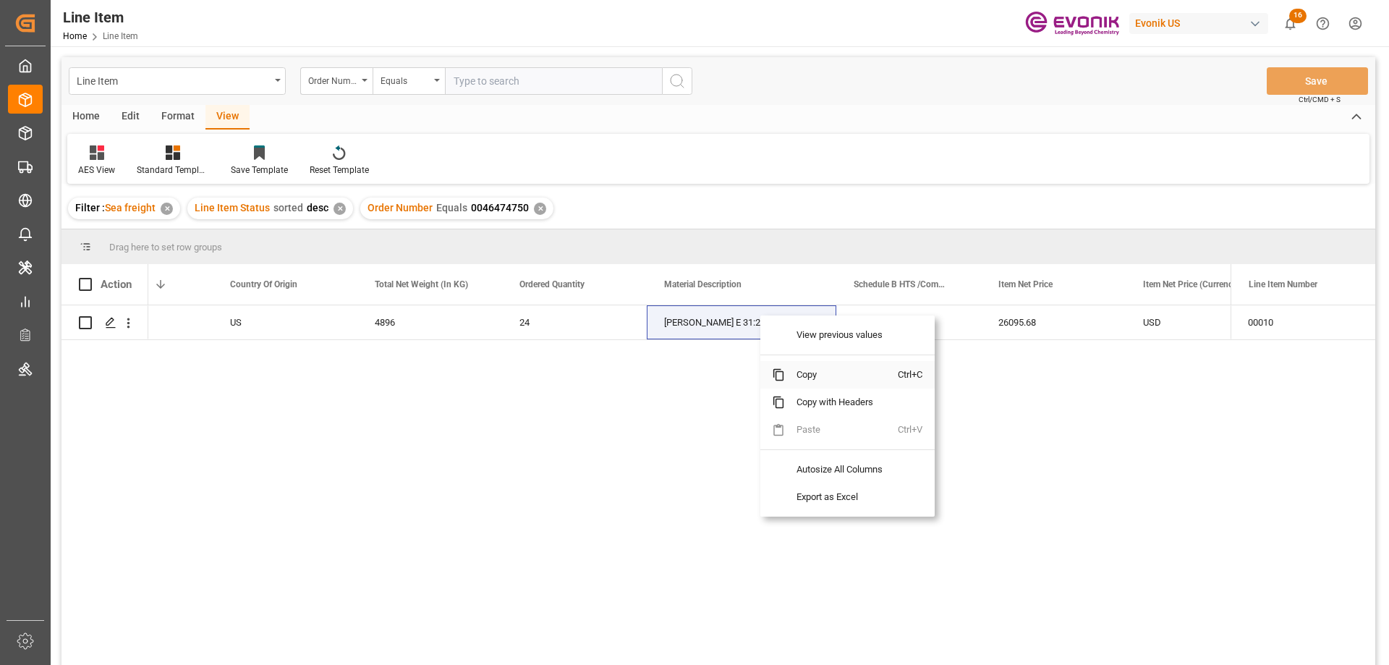
click at [800, 376] on span "Copy" at bounding box center [841, 374] width 113 height 27
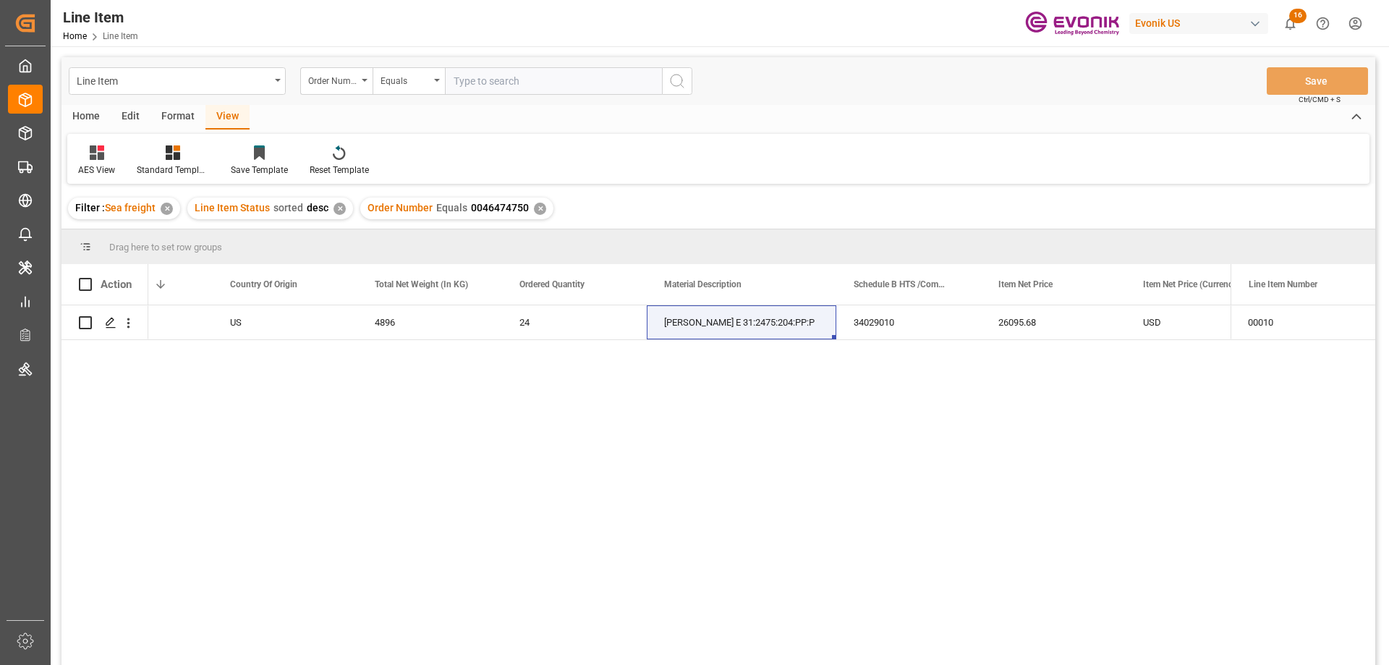
click at [951, 409] on div "Active US 4896 24 TOMADRY E 31:2475:204:PP:P 34029010 26095.68 USD EAR99" at bounding box center [689, 489] width 1083 height 369
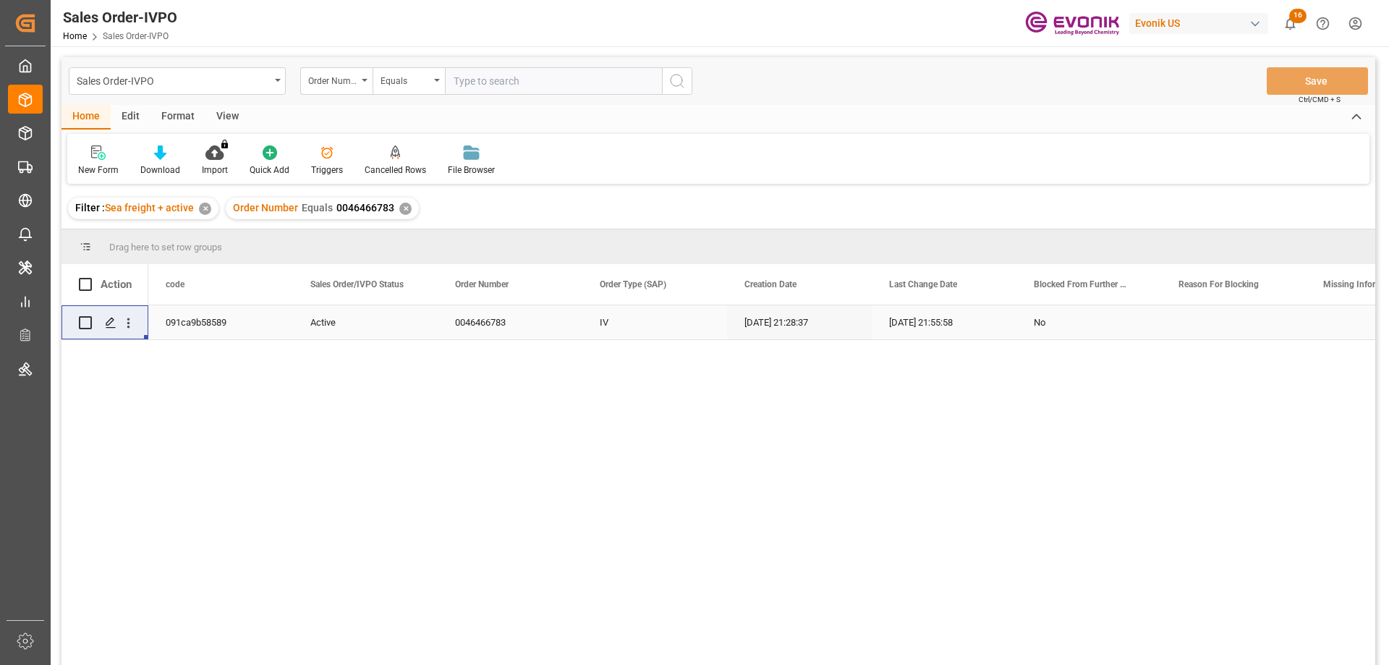
click at [529, 79] on input "text" at bounding box center [553, 80] width 217 height 27
type input "2007202922"
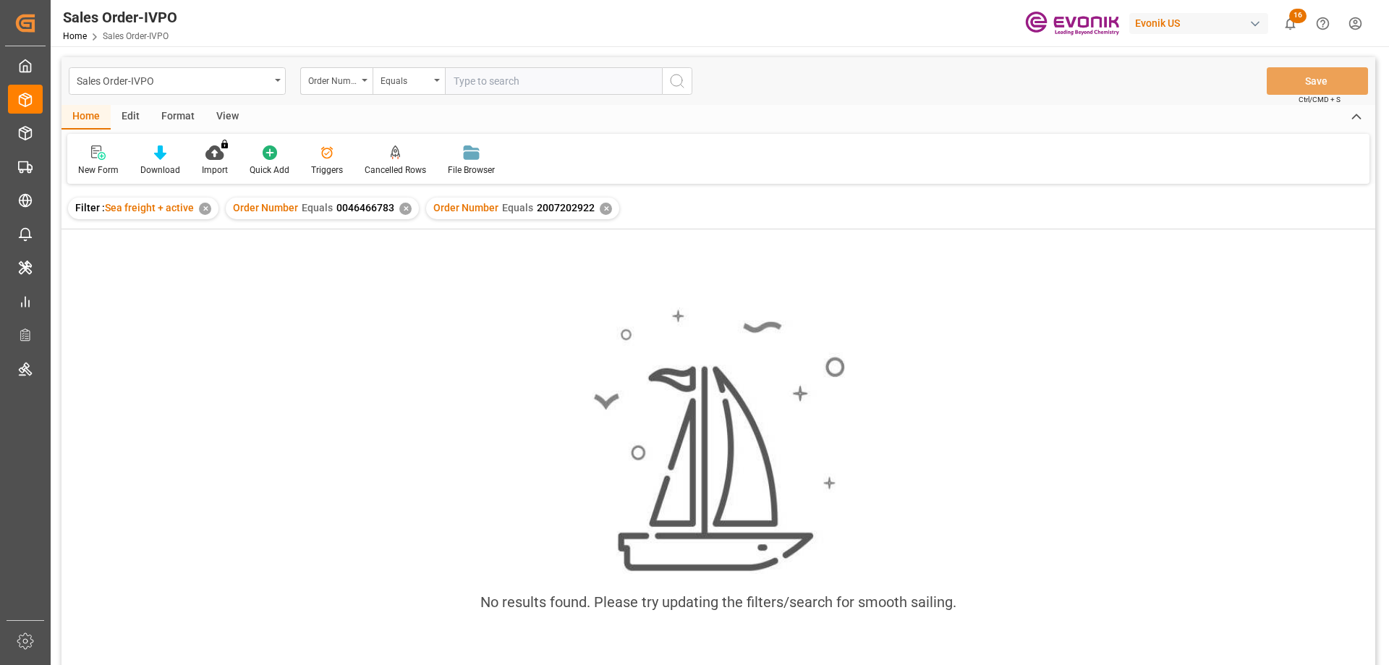
click at [404, 206] on div "✕" at bounding box center [405, 209] width 12 height 12
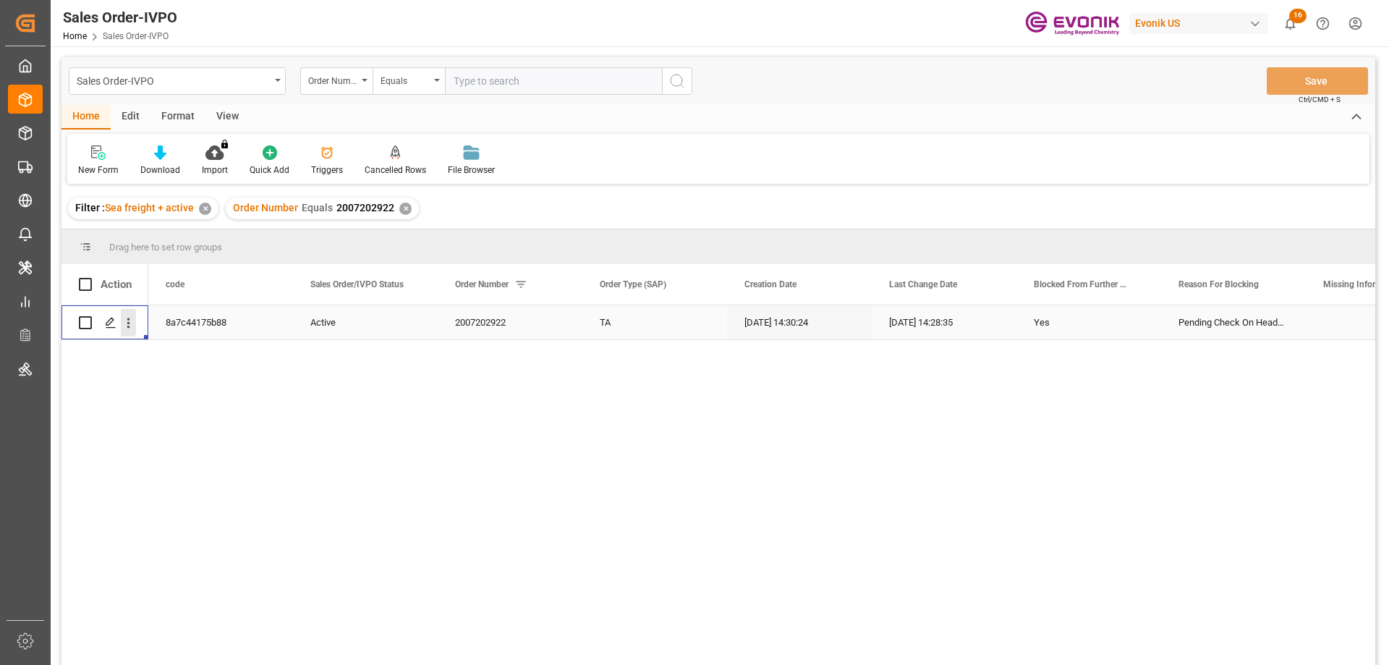
click at [126, 318] on icon "open menu" at bounding box center [128, 323] width 15 height 15
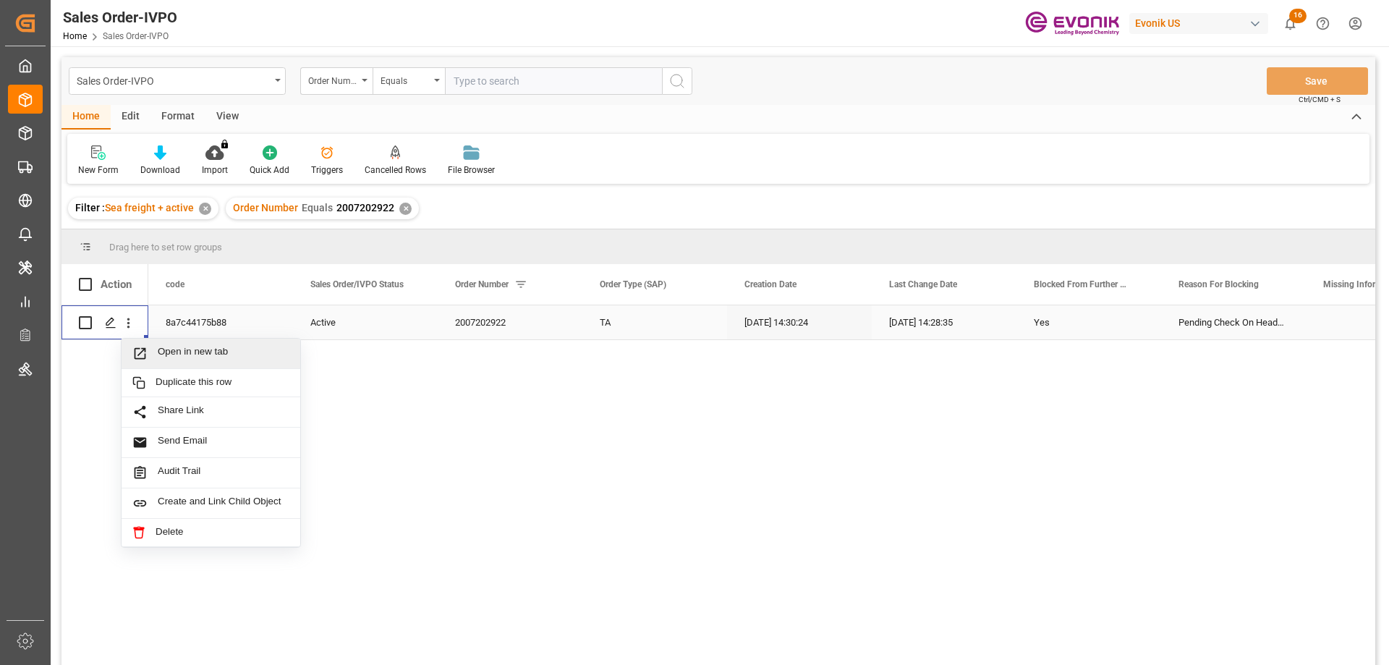
click at [178, 348] on span "Open in new tab" at bounding box center [224, 353] width 132 height 15
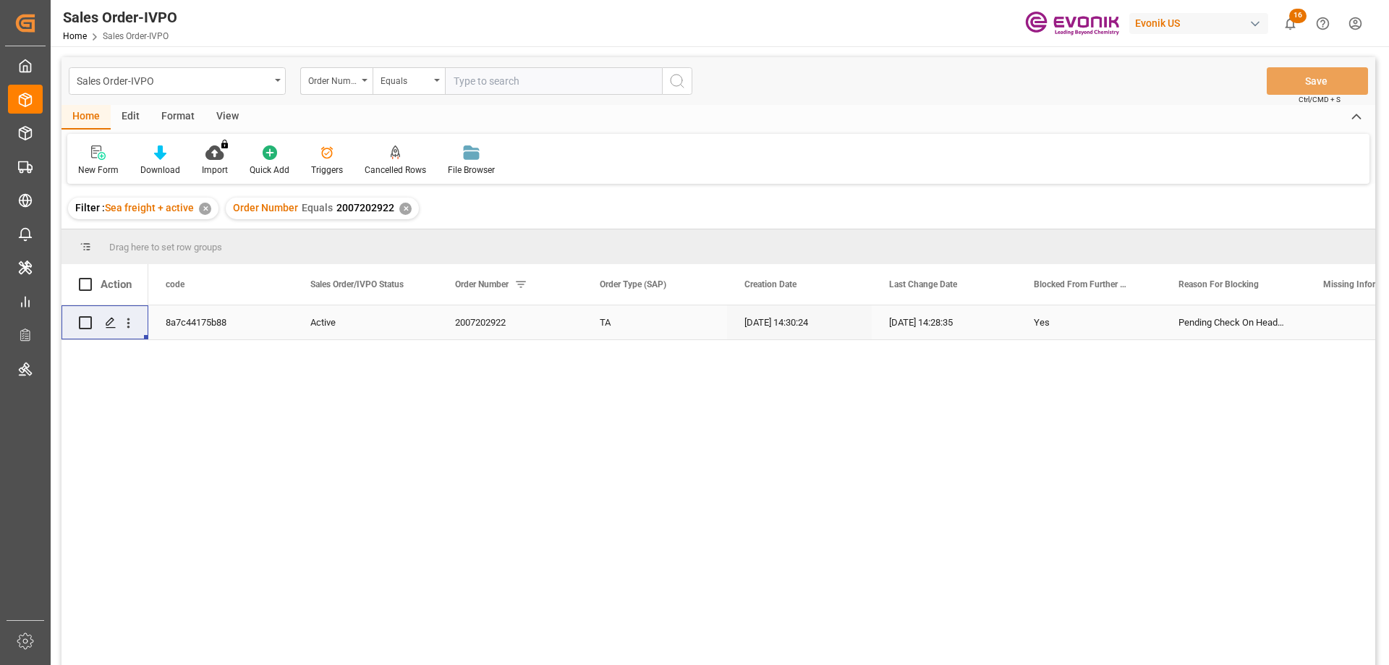
click at [545, 85] on input "text" at bounding box center [553, 80] width 217 height 27
paste input "0046467572"
type input "0046467572"
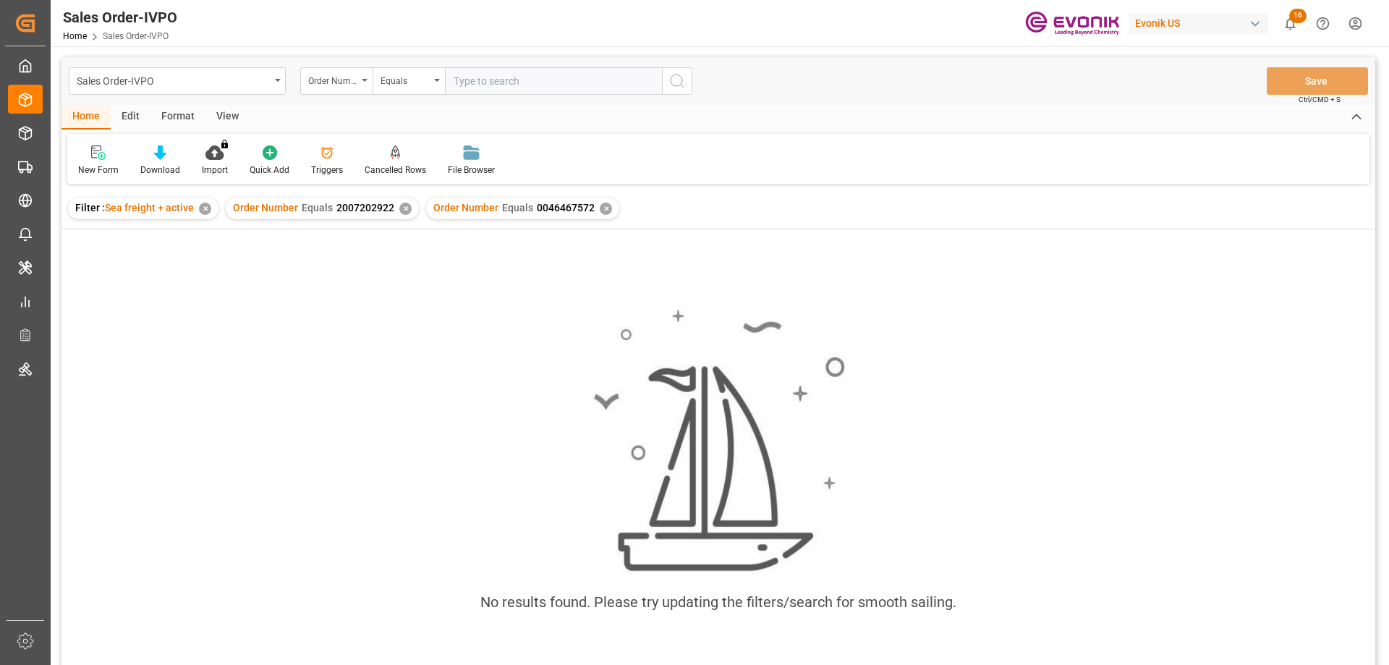
click at [402, 206] on div "✕" at bounding box center [405, 209] width 12 height 12
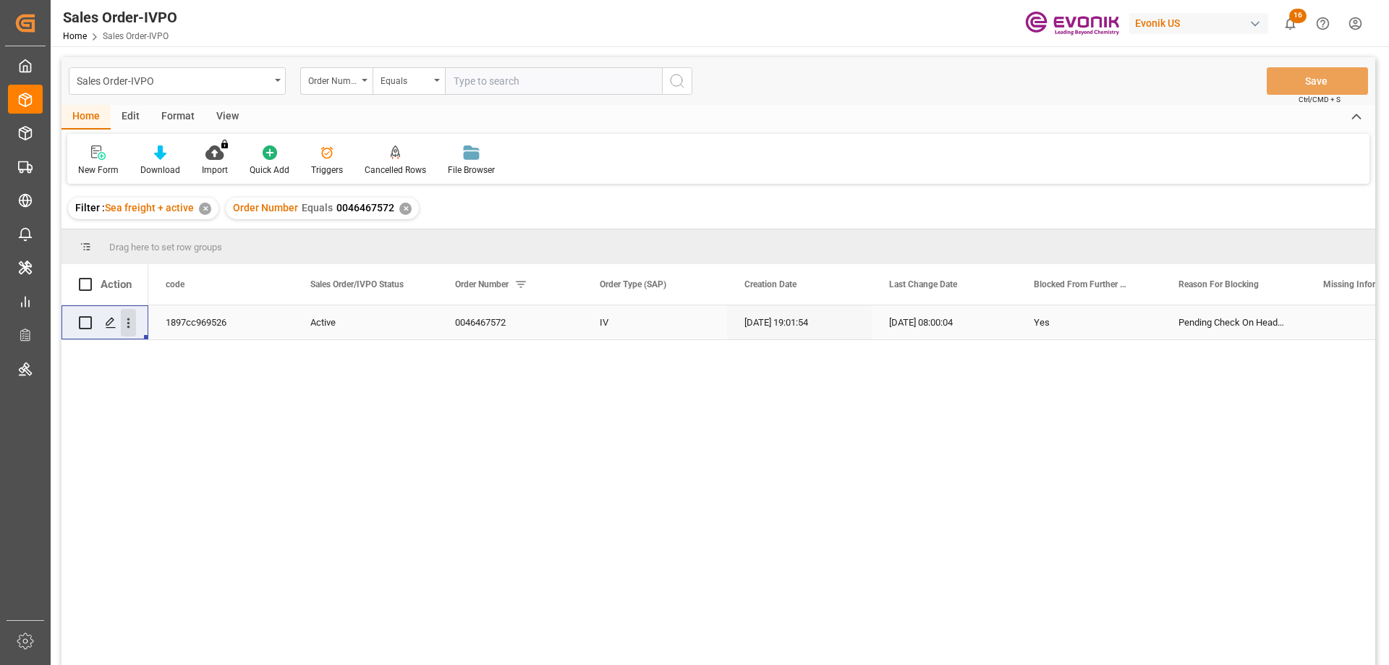
click at [131, 320] on icon "open menu" at bounding box center [128, 323] width 15 height 15
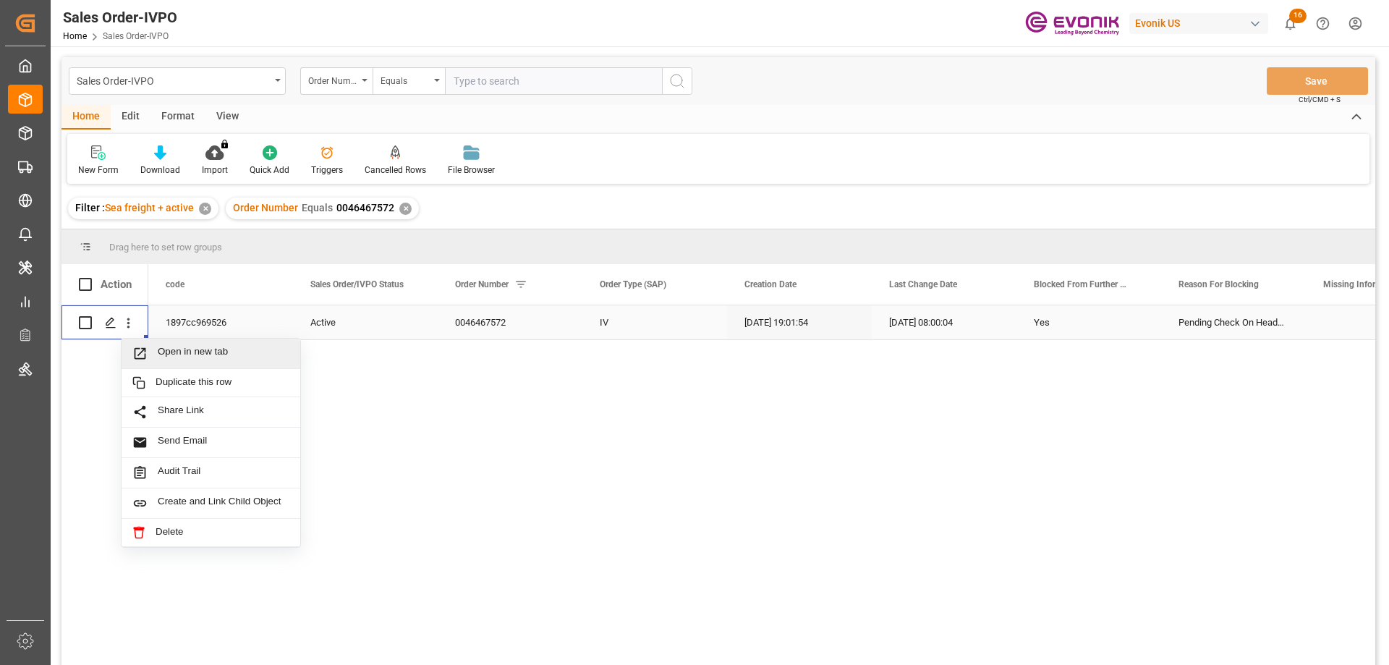
click at [192, 362] on div "Open in new tab" at bounding box center [211, 354] width 179 height 30
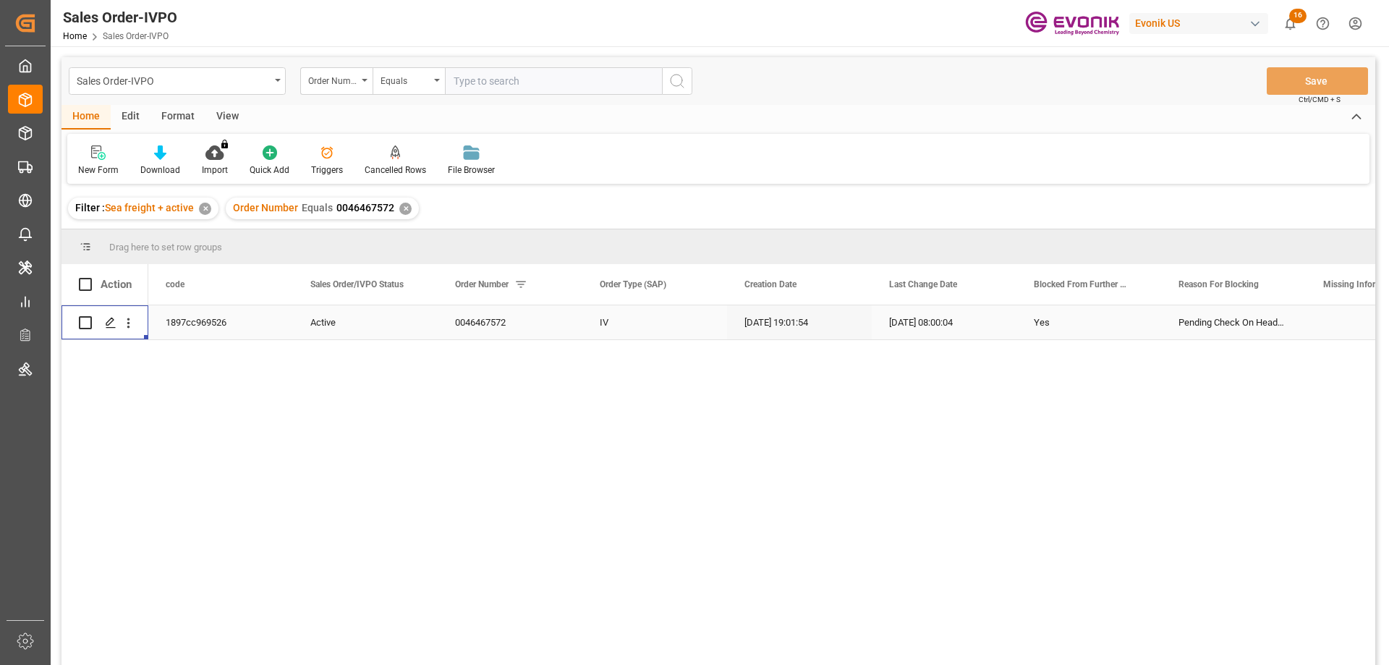
click at [496, 83] on input "text" at bounding box center [553, 80] width 217 height 27
paste input "0046473673"
type input "0046473673"
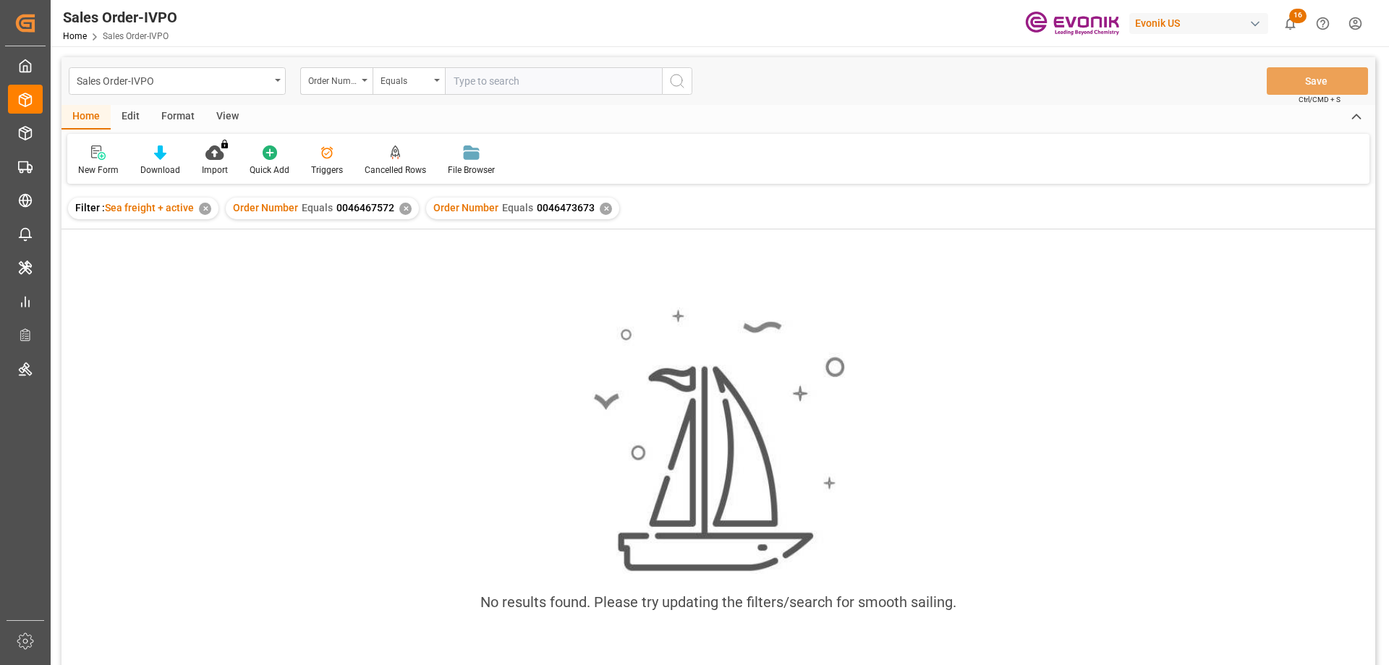
click at [403, 208] on div "✕" at bounding box center [405, 209] width 12 height 12
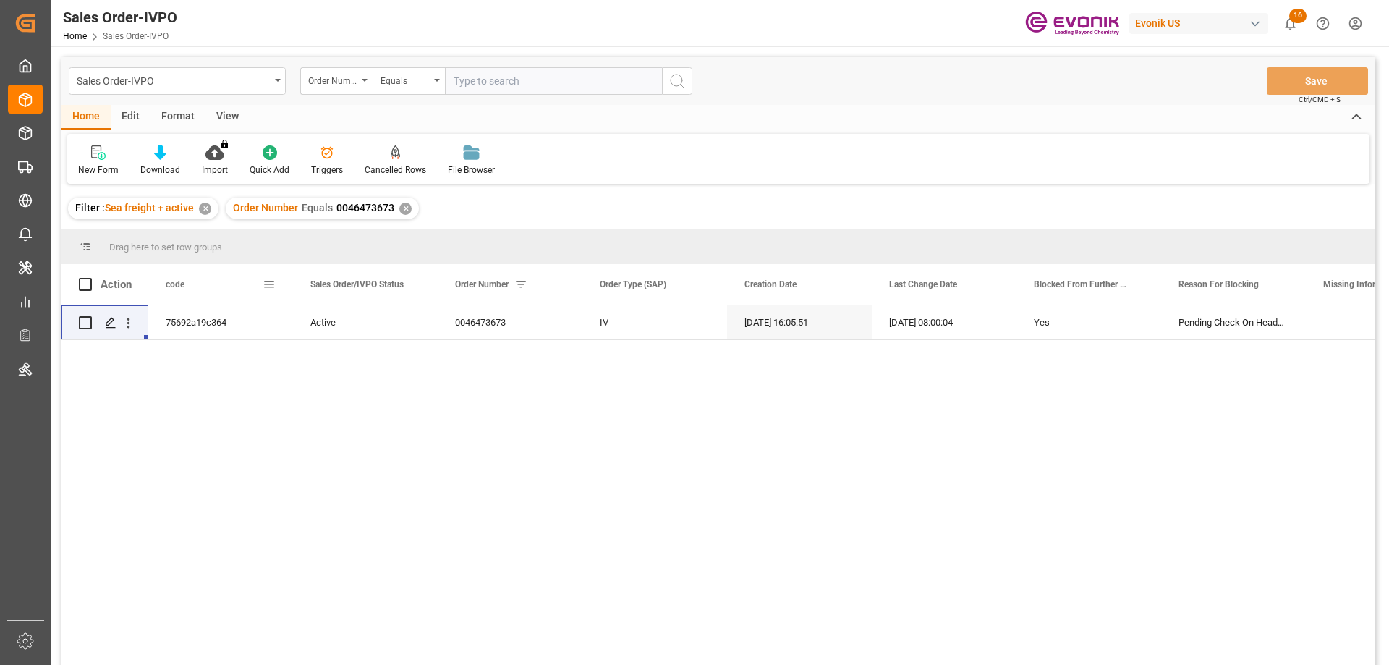
click at [209, 303] on div "code" at bounding box center [214, 284] width 97 height 41
click at [130, 321] on icon "open menu" at bounding box center [128, 323] width 15 height 15
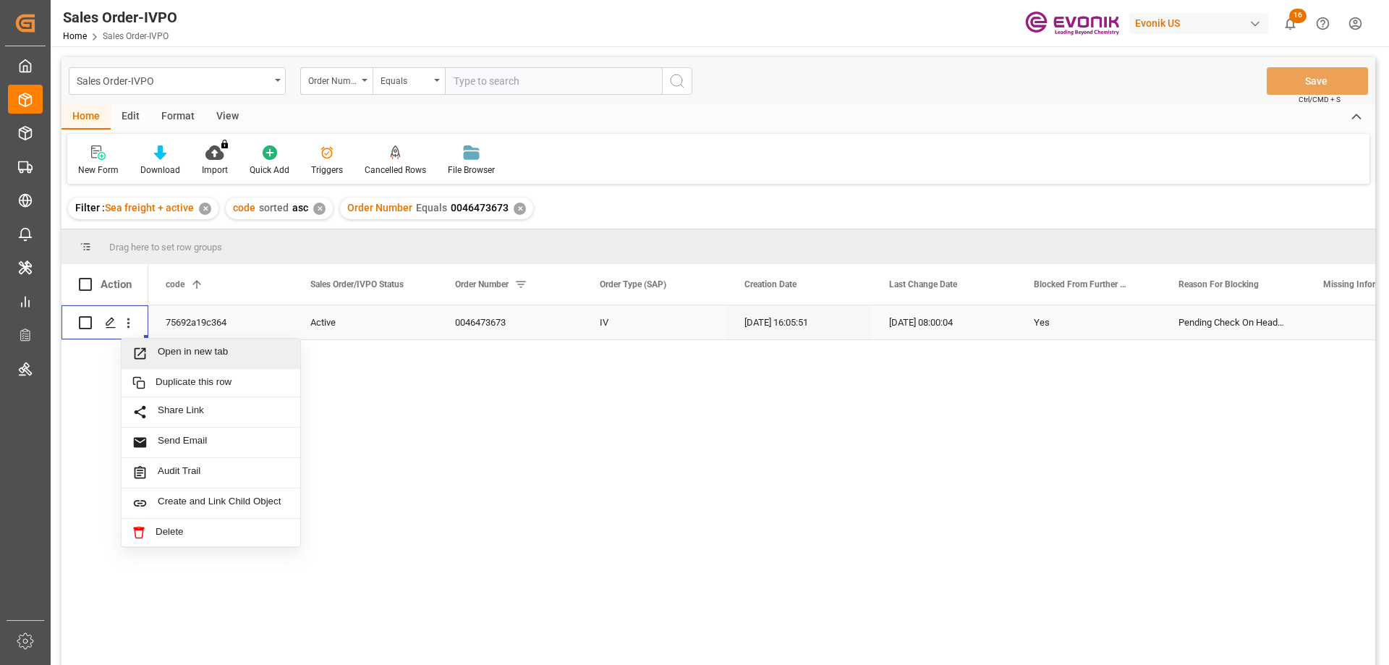
click at [181, 352] on span "Open in new tab" at bounding box center [224, 353] width 132 height 15
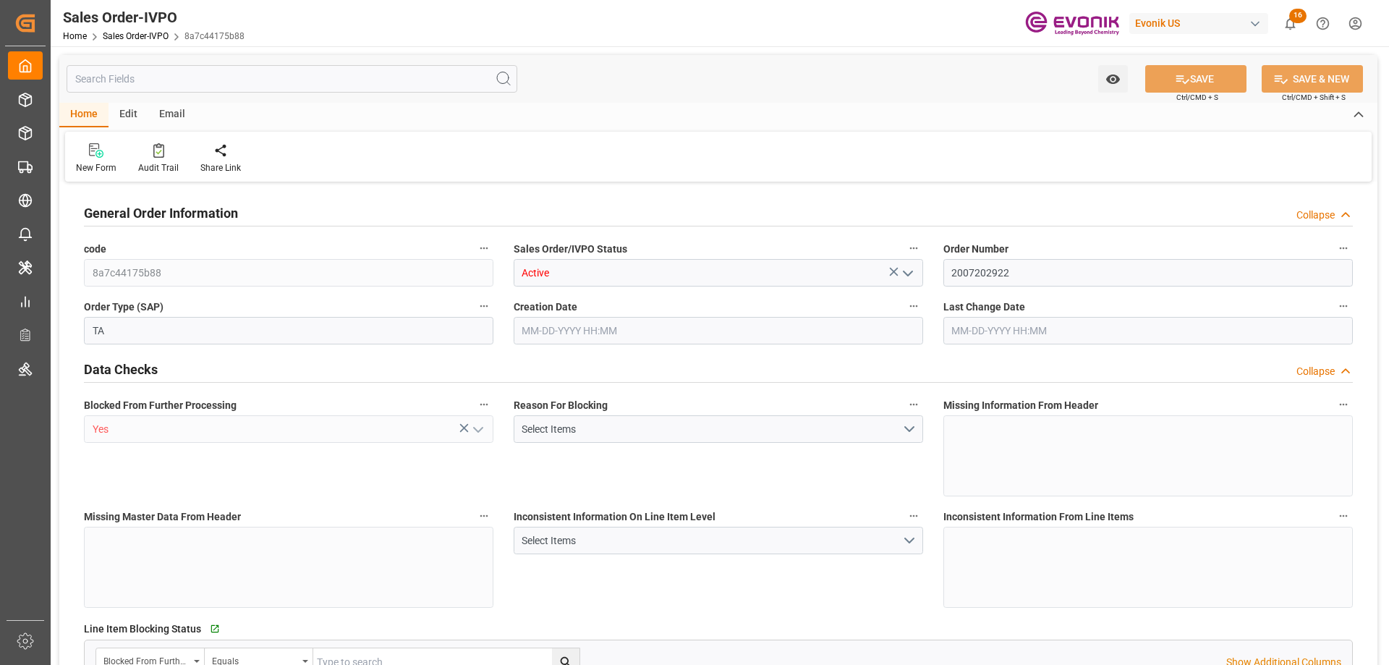
type input "8a7c44175b88"
type input "Active"
type input "2007202922"
type input "TA"
type input "Yes"
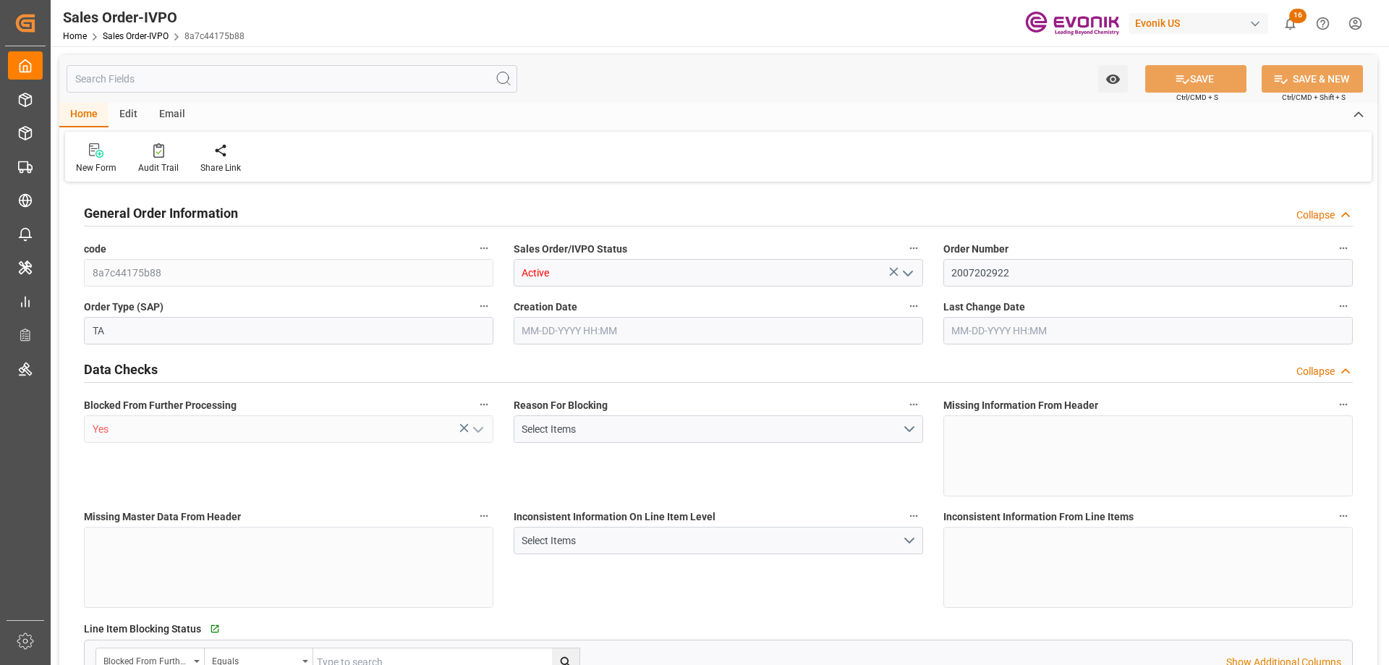
type input "P2P"
type input "41"
type input "LCL"
type input "0008"
type input "LCL"
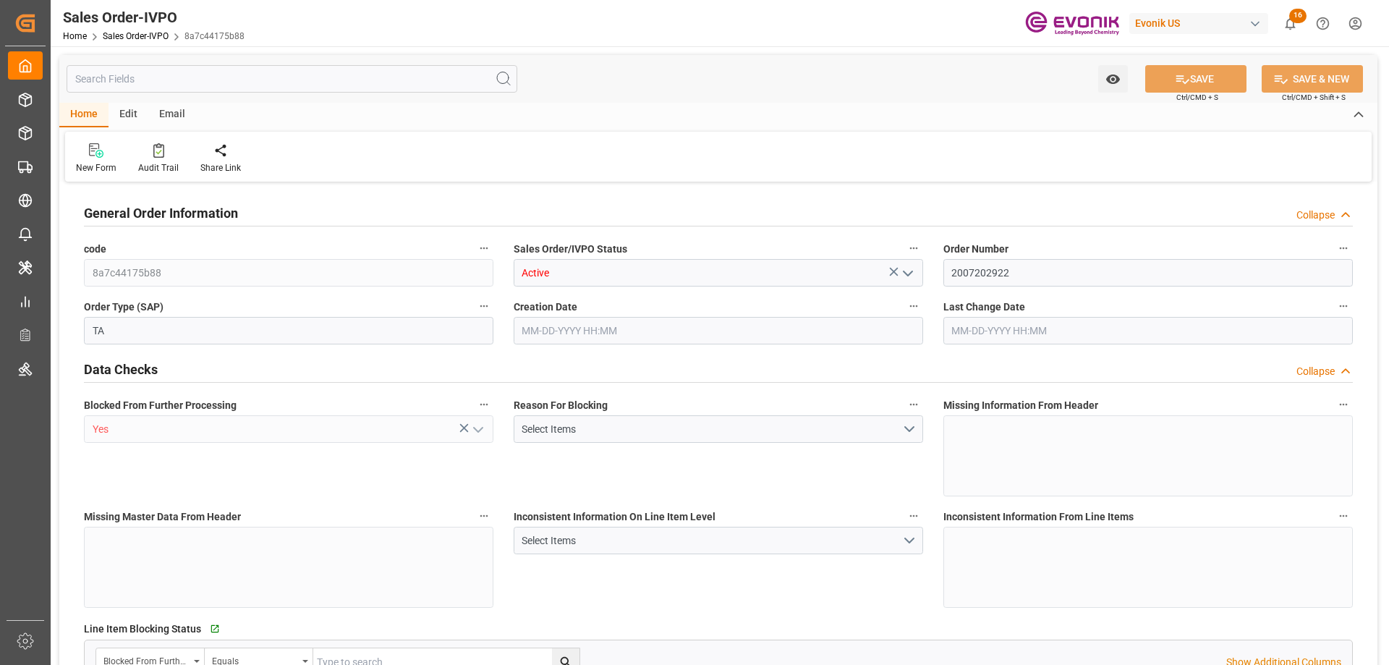
type textarea "No Tank Container"
type input "4547884175"
type input "01"
type input "SP AL Oil Additives"
type input "Specialty Additives"
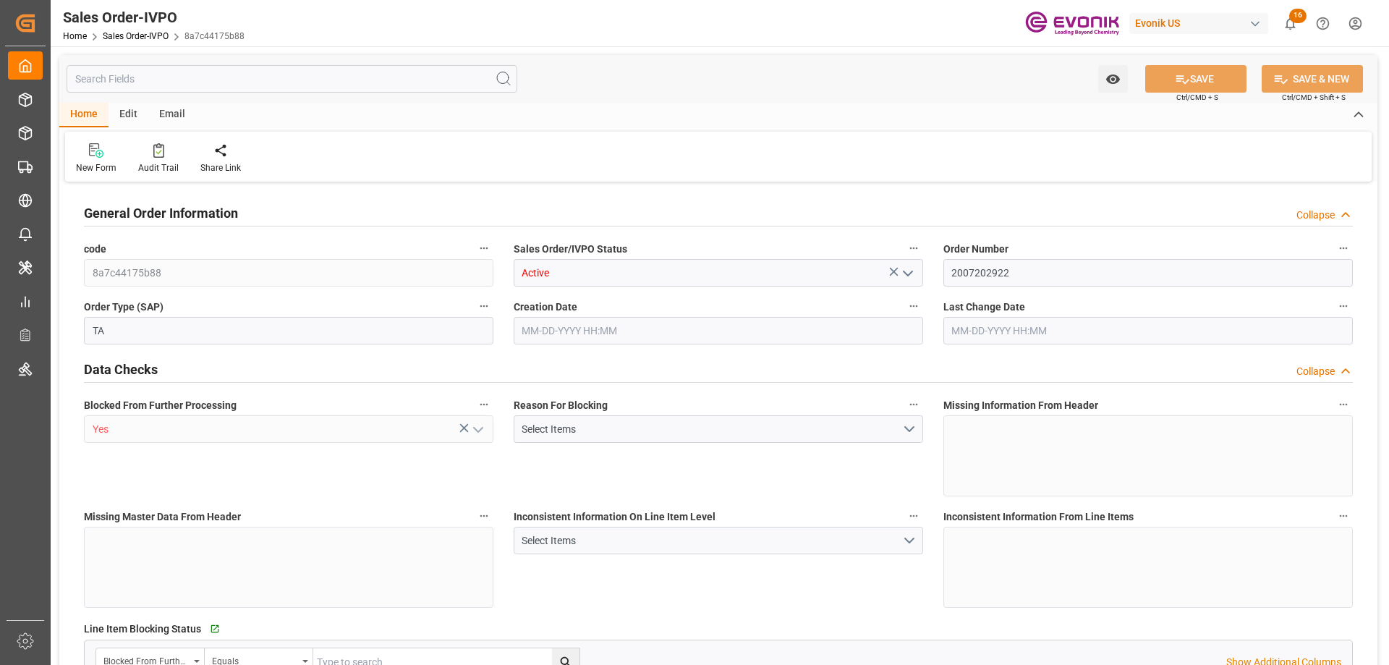
type input "CFR"
type input "Xingang"
type input "Tianjin Xingang Pt"
type textarea "Not required"
type textarea "Express Bill of Lading must be telex release. Please mark "freight prepaid" on …"
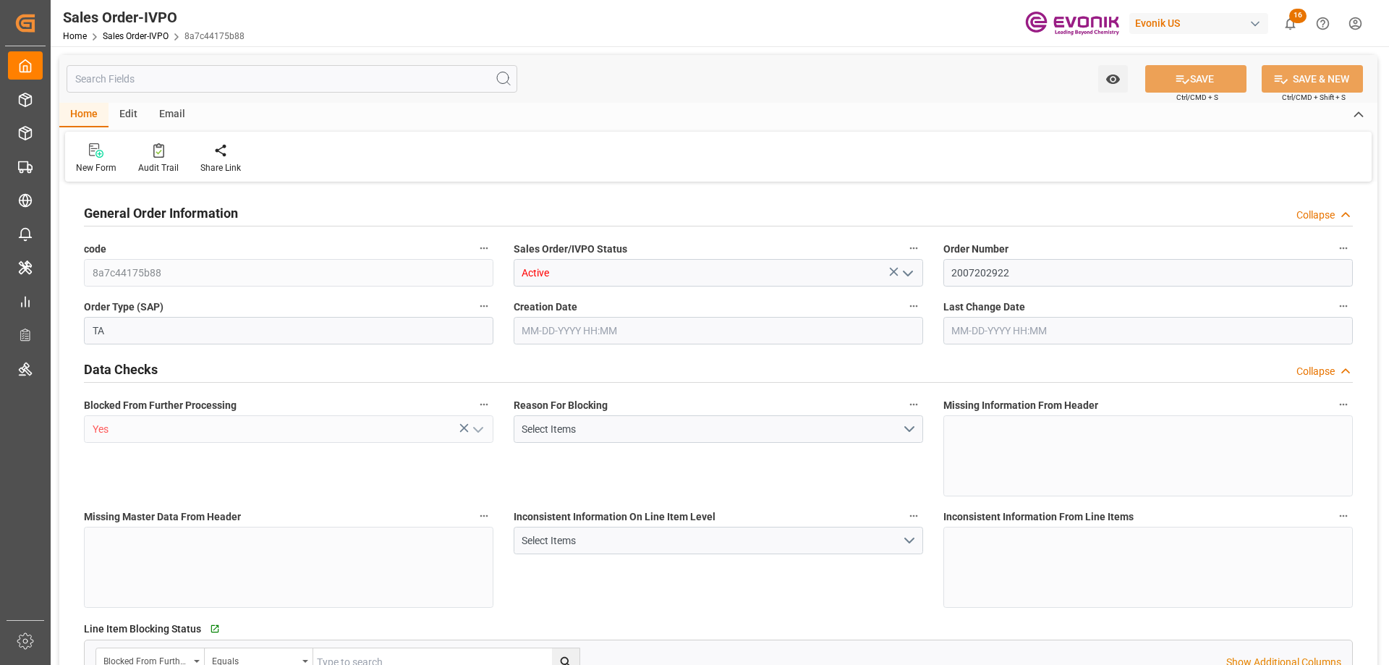
type input "CN"
type input "Pending"
type input "LCL"
type input "Pending"
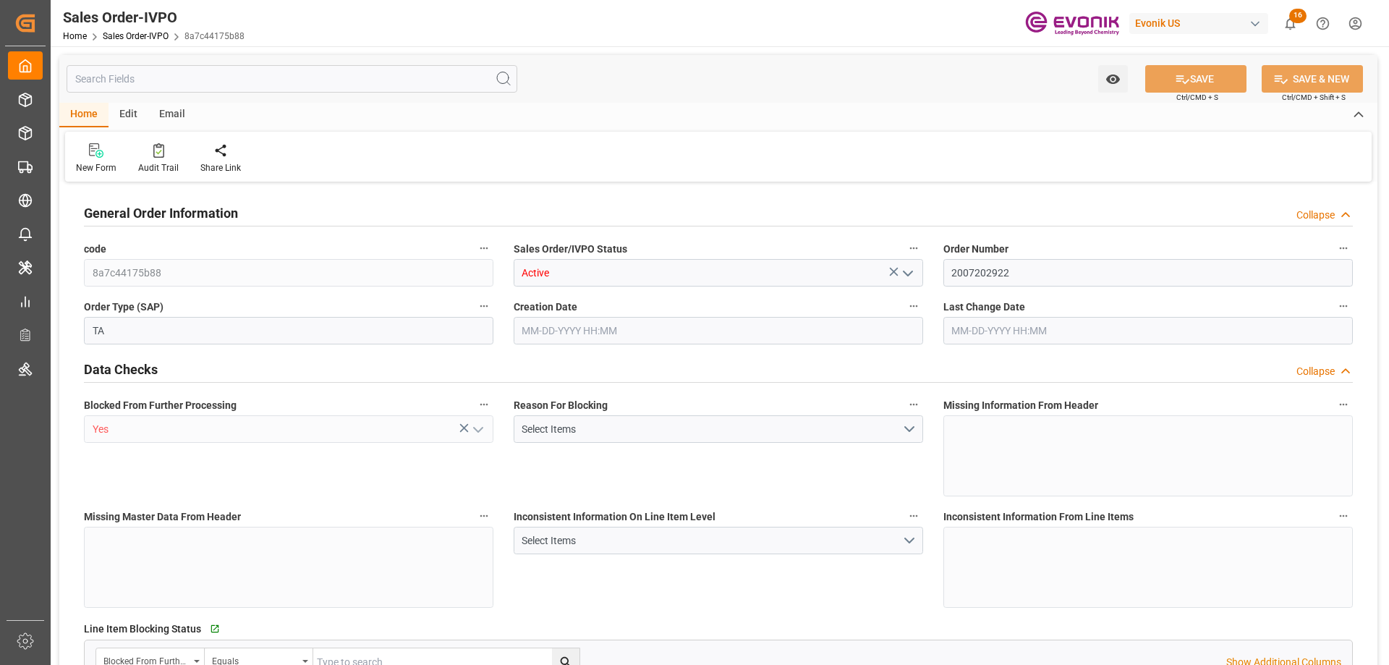
type input "Pending"
type input "CNTXG"
type input "0"
type input "1"
type input "2400"
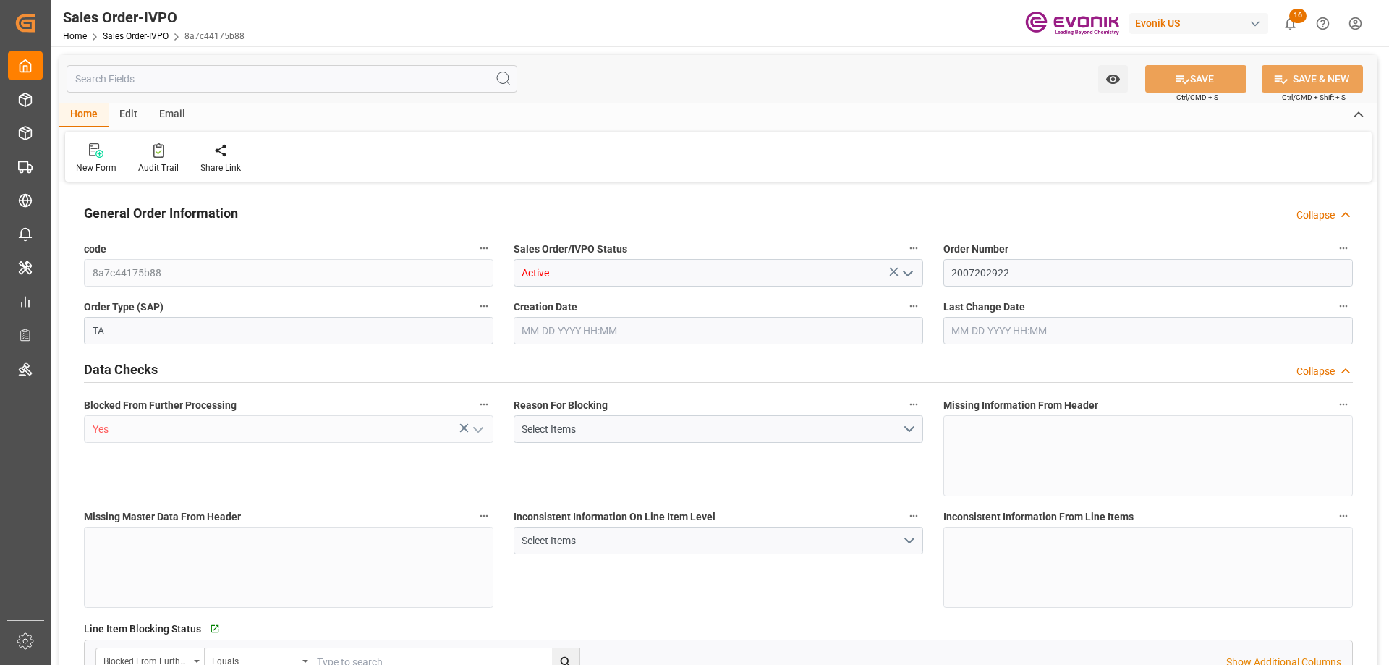
type input "10-02-2025 14:30"
type input "10-03-2025 14:28"
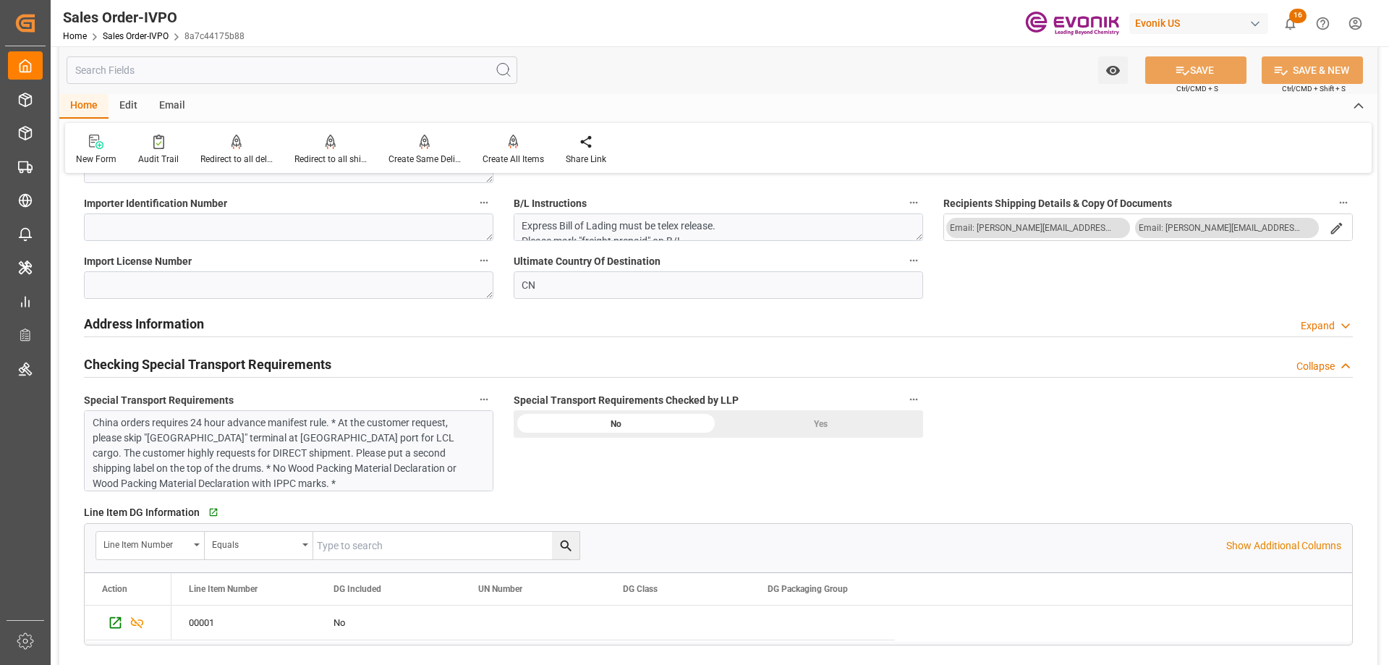
scroll to position [1592, 0]
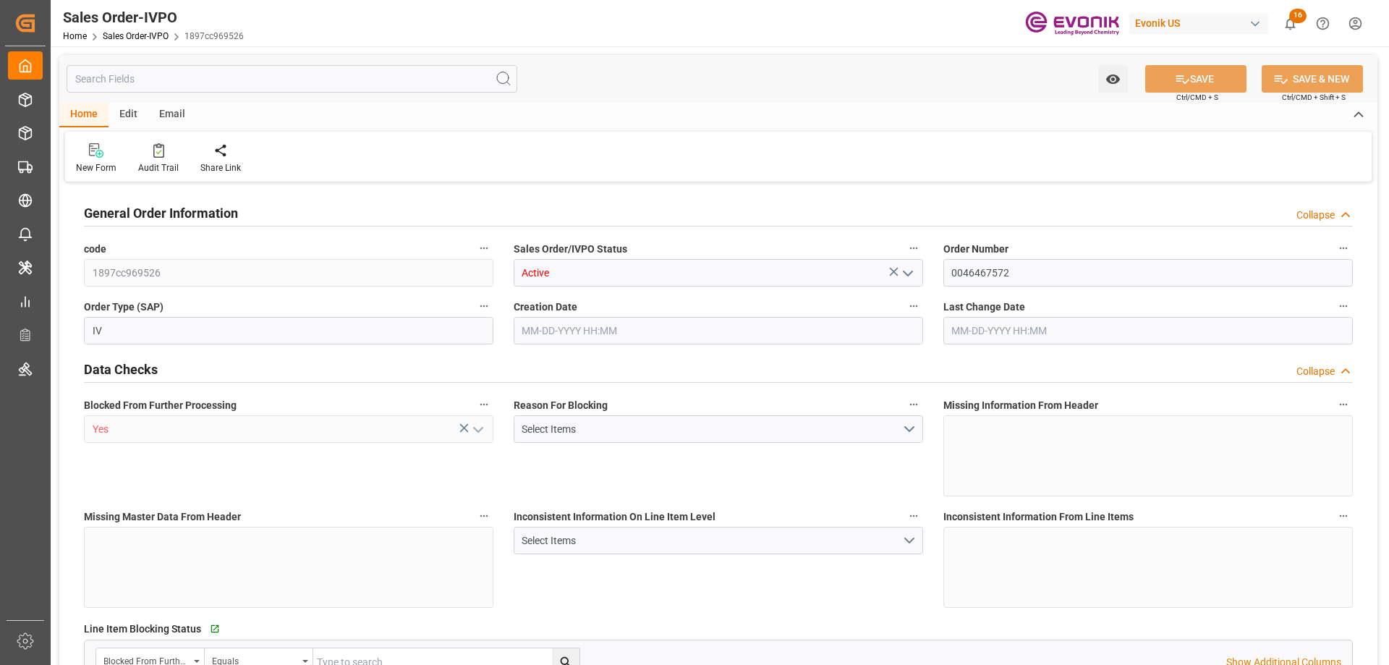
type input "JPYOK"
type input "0"
type input "1"
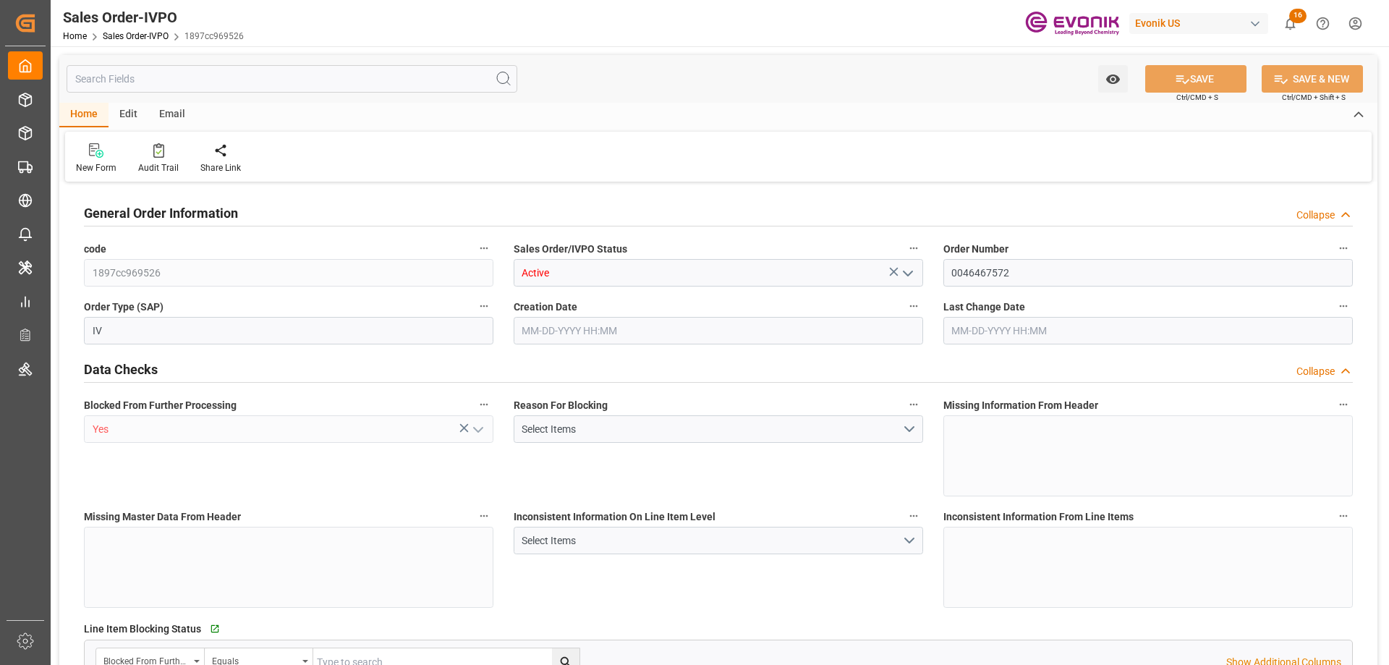
type input "8100"
type input "13.2102"
type input "17000"
type input "30"
type input "08-11-2025 19:01"
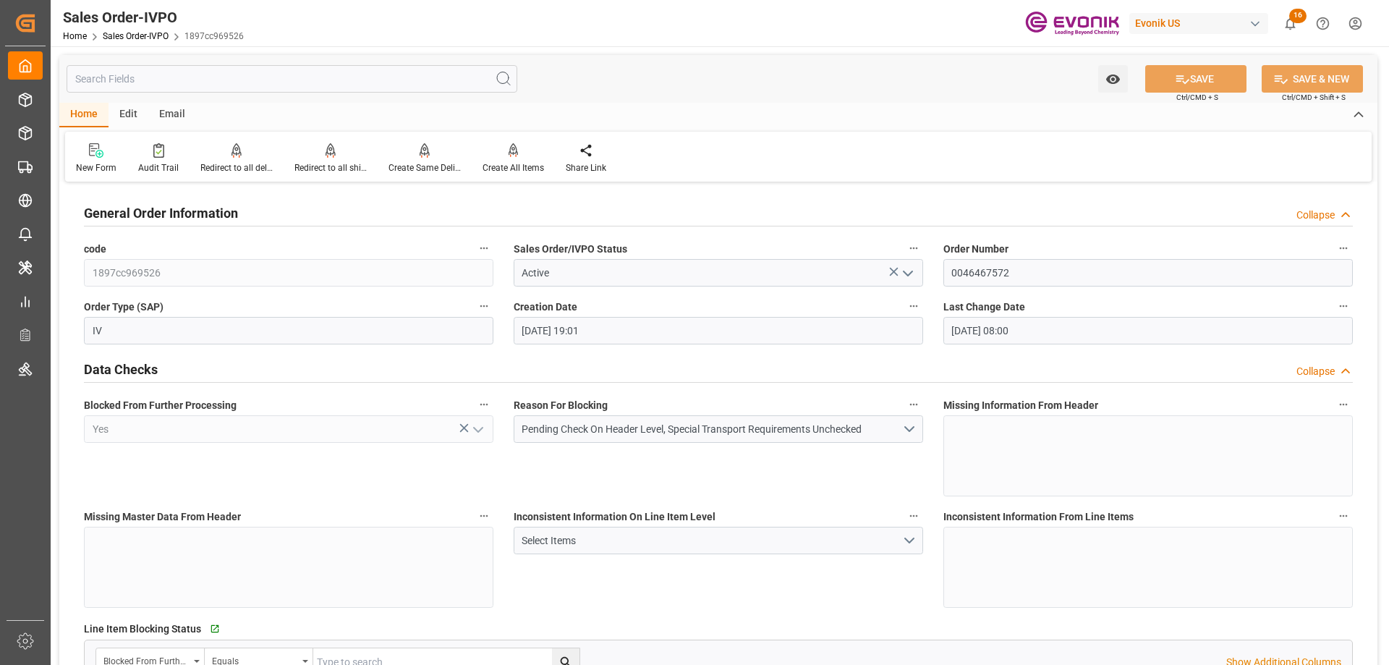
type input "[DATE] 08:00"
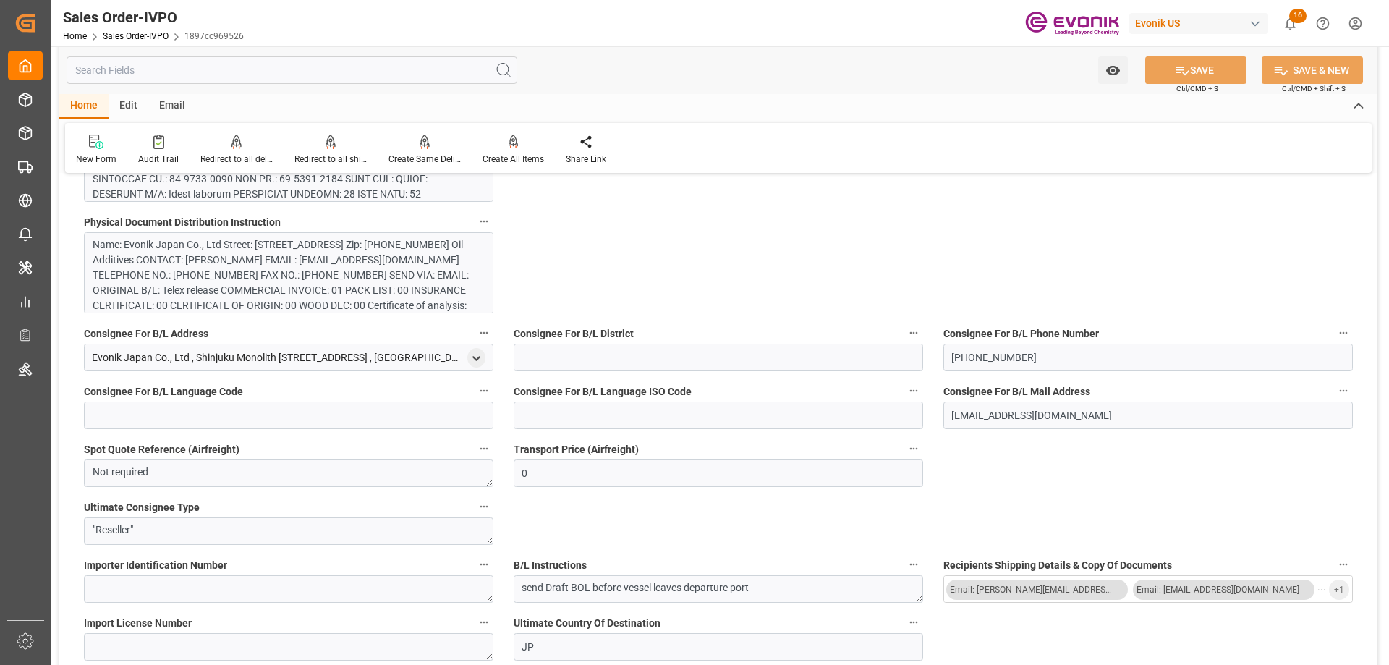
scroll to position [941, 0]
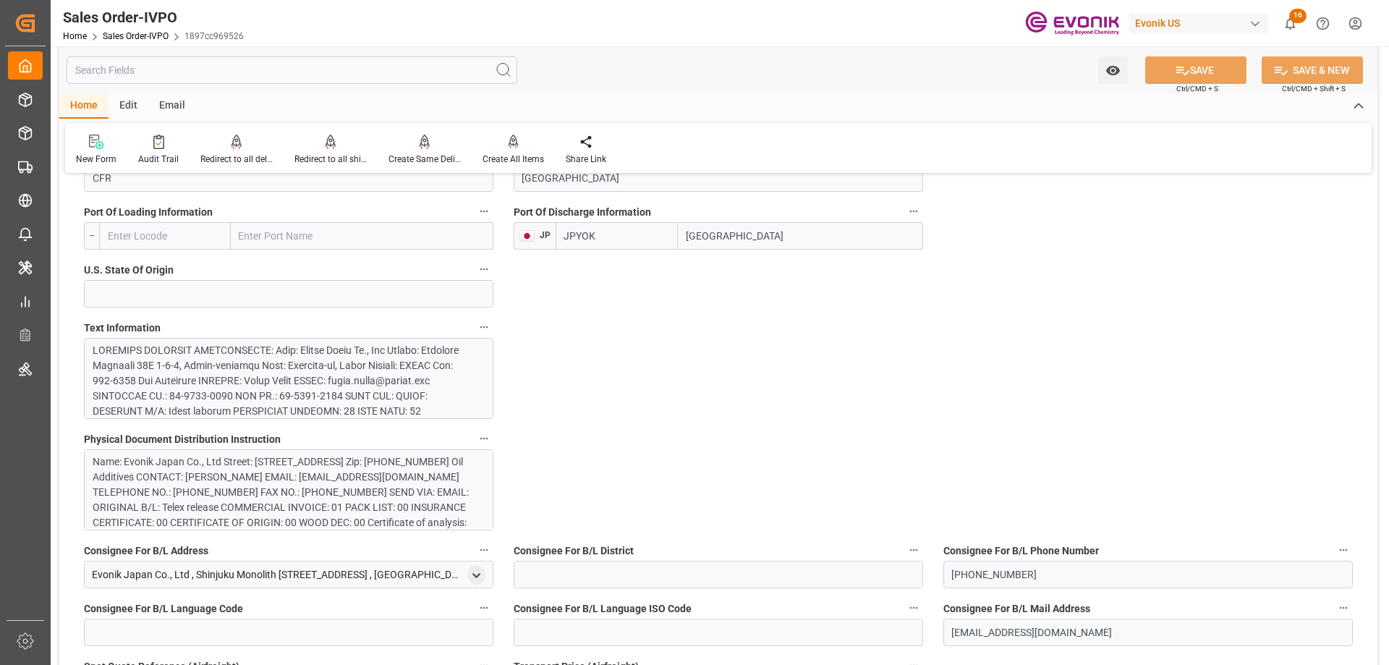
click at [386, 362] on div at bounding box center [283, 510] width 381 height 334
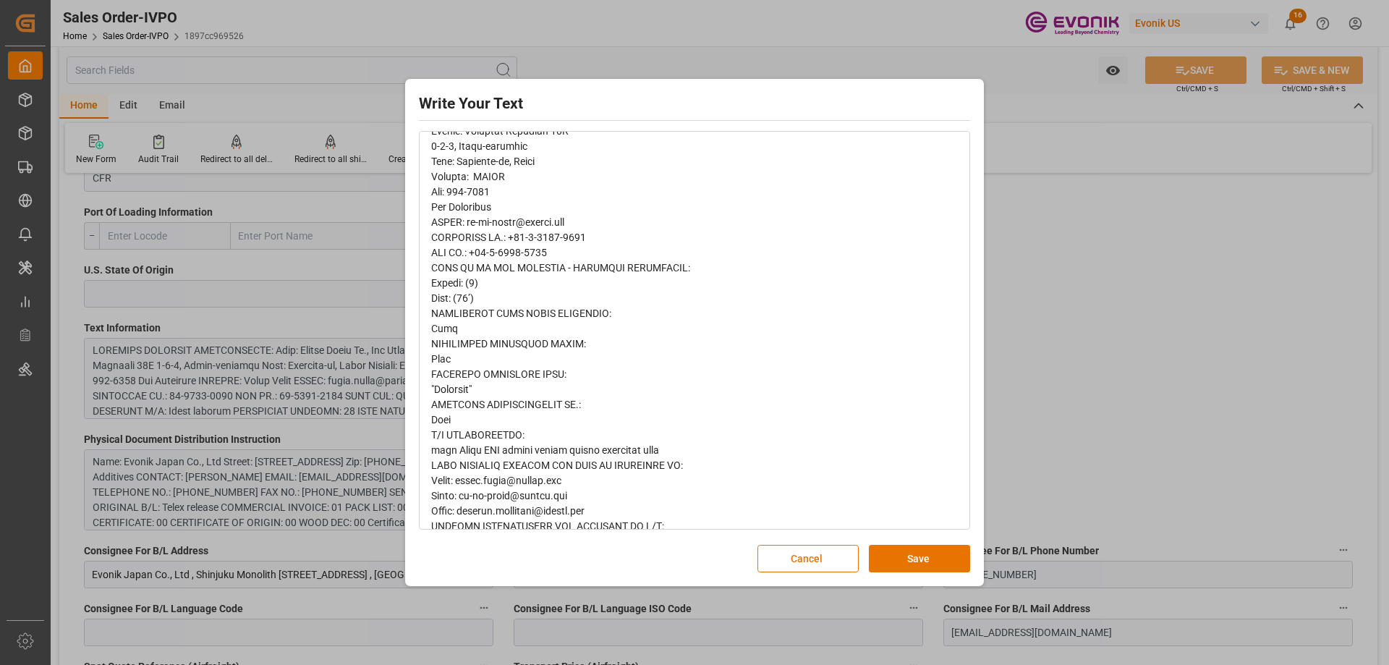
scroll to position [656, 0]
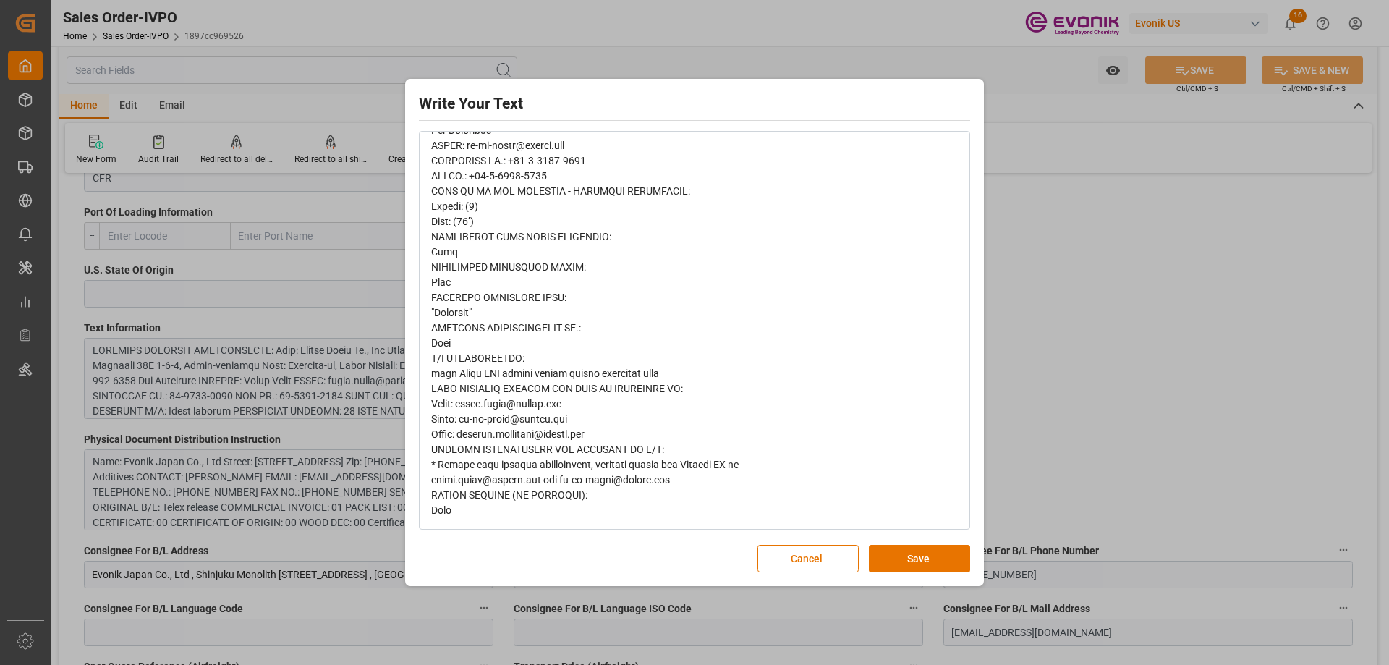
click at [1040, 360] on div "Write Your Text Normal 14 Font Cancel Save" at bounding box center [694, 332] width 1389 height 665
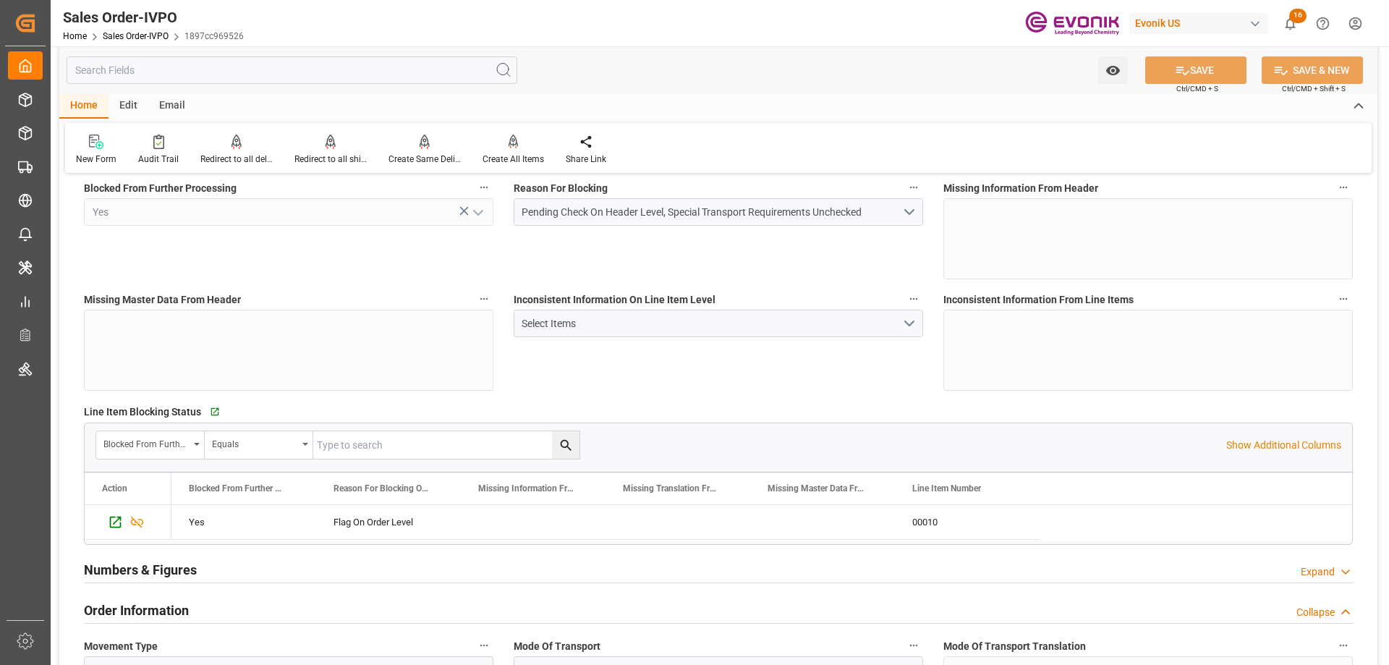
scroll to position [72, 0]
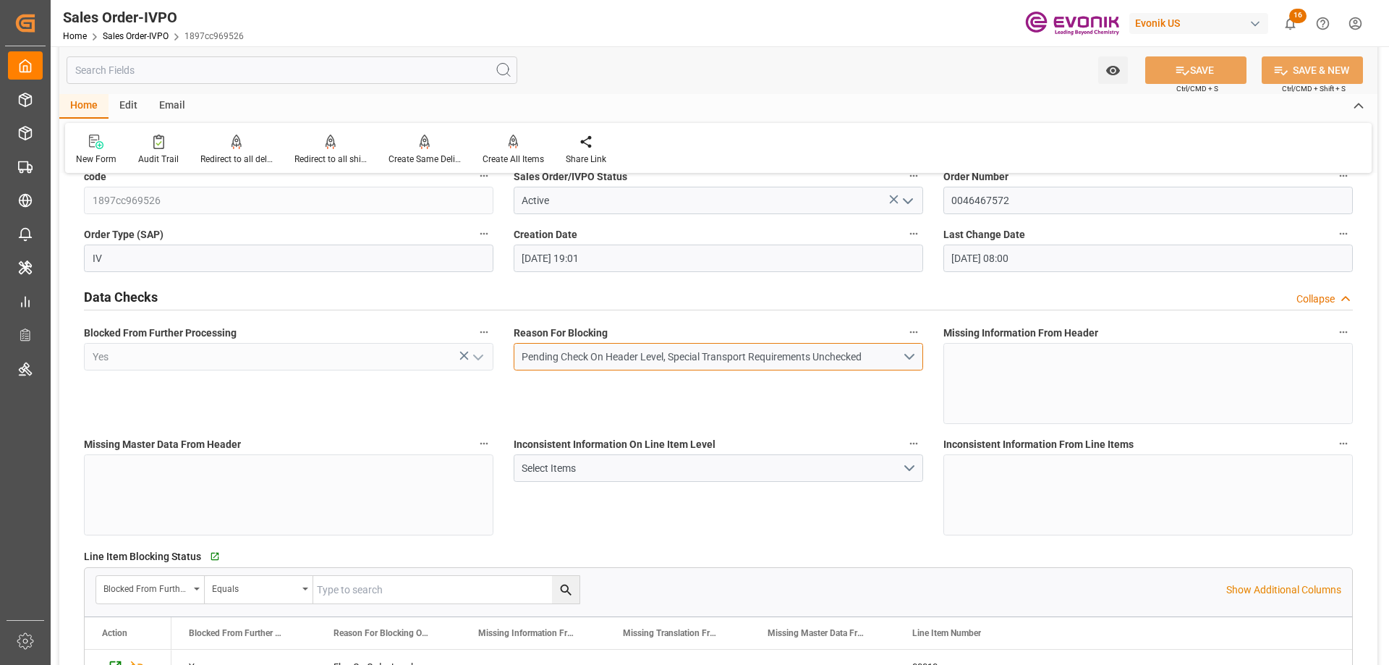
click at [919, 356] on button "Pending Check On Header Level, Special Transport Requirements Unchecked" at bounding box center [719, 356] width 410 height 27
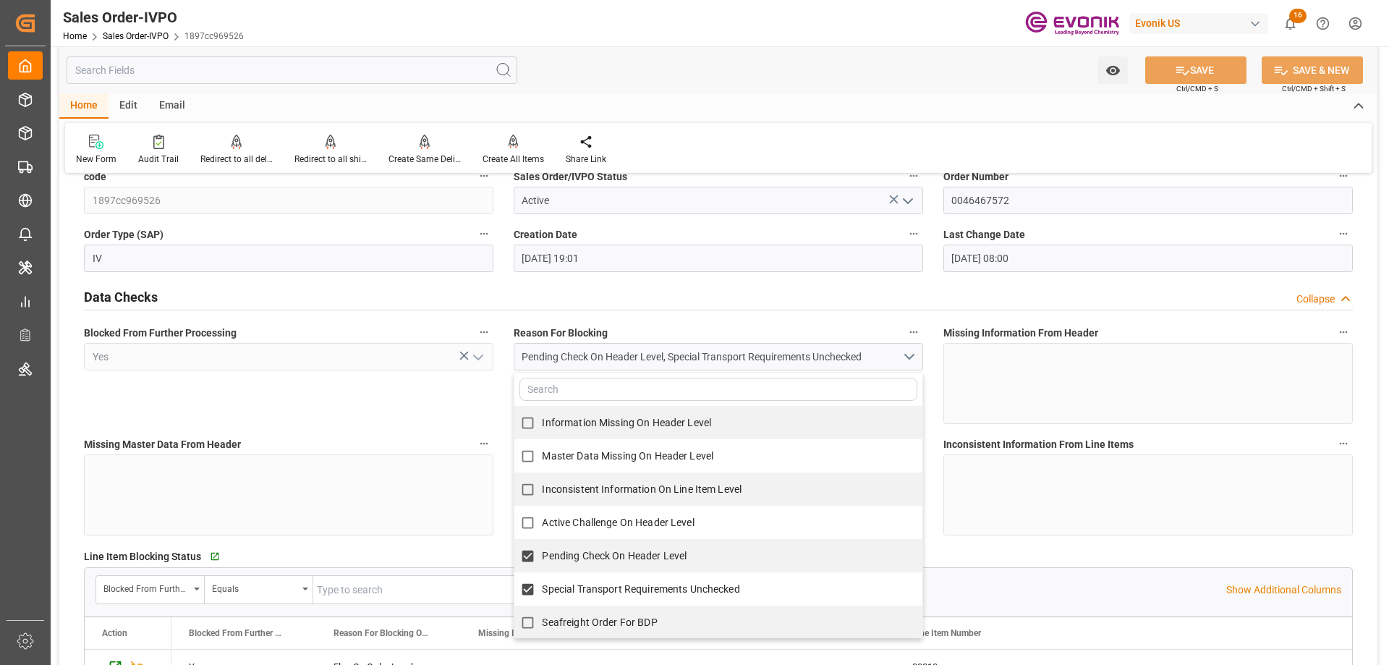
click at [358, 73] on input "text" at bounding box center [292, 69] width 451 height 27
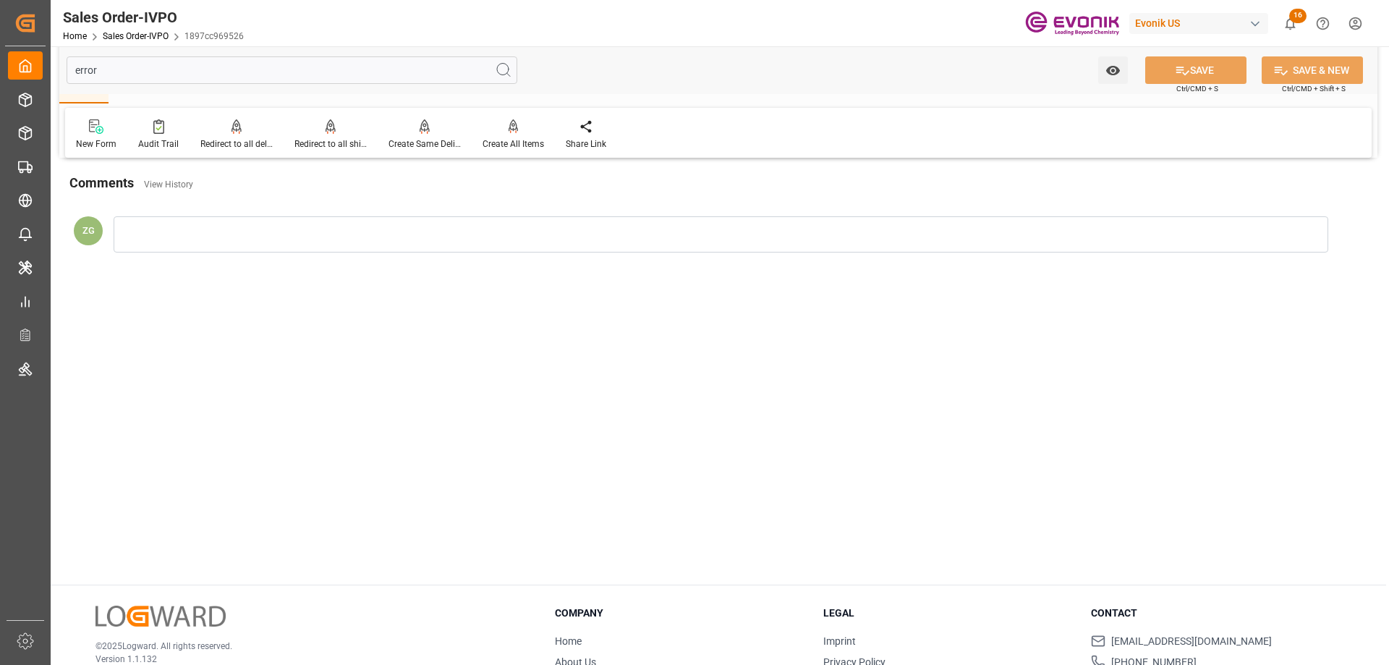
scroll to position [0, 0]
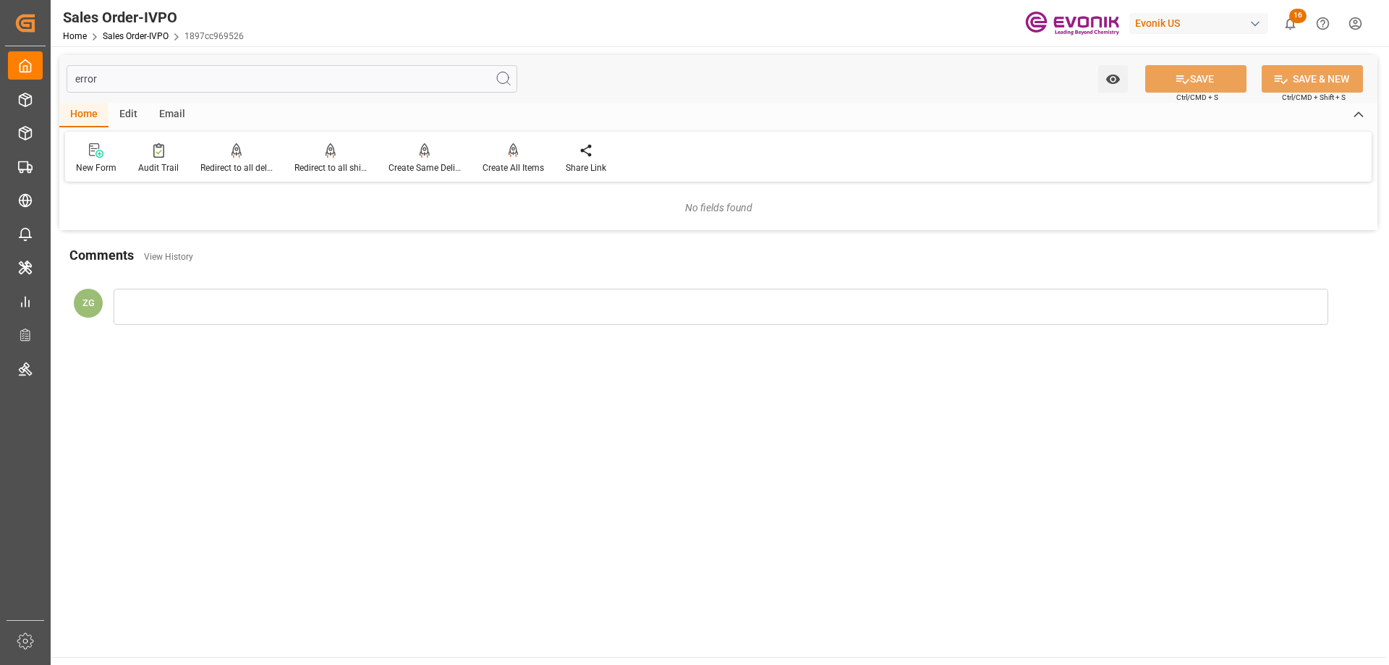
type input "errors"
drag, startPoint x: 130, startPoint y: 75, endPoint x: 56, endPoint y: 76, distance: 73.8
click at [56, 76] on div "errors Watch Option SAVE Ctrl/CMD + S SAVE & NEW Ctrl/CMD + Shift + S Home Edit…" at bounding box center [719, 201] width 1336 height 310
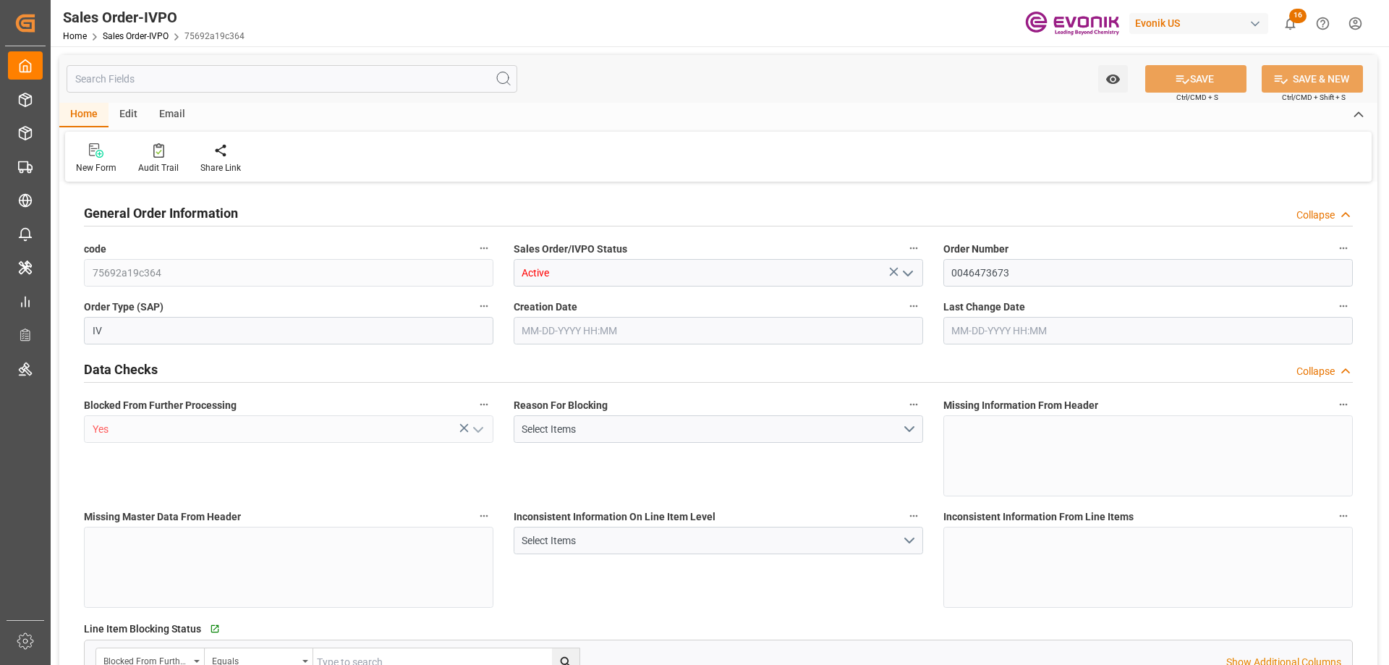
type input "NLRTM"
type input "0"
type input "1"
type input "2"
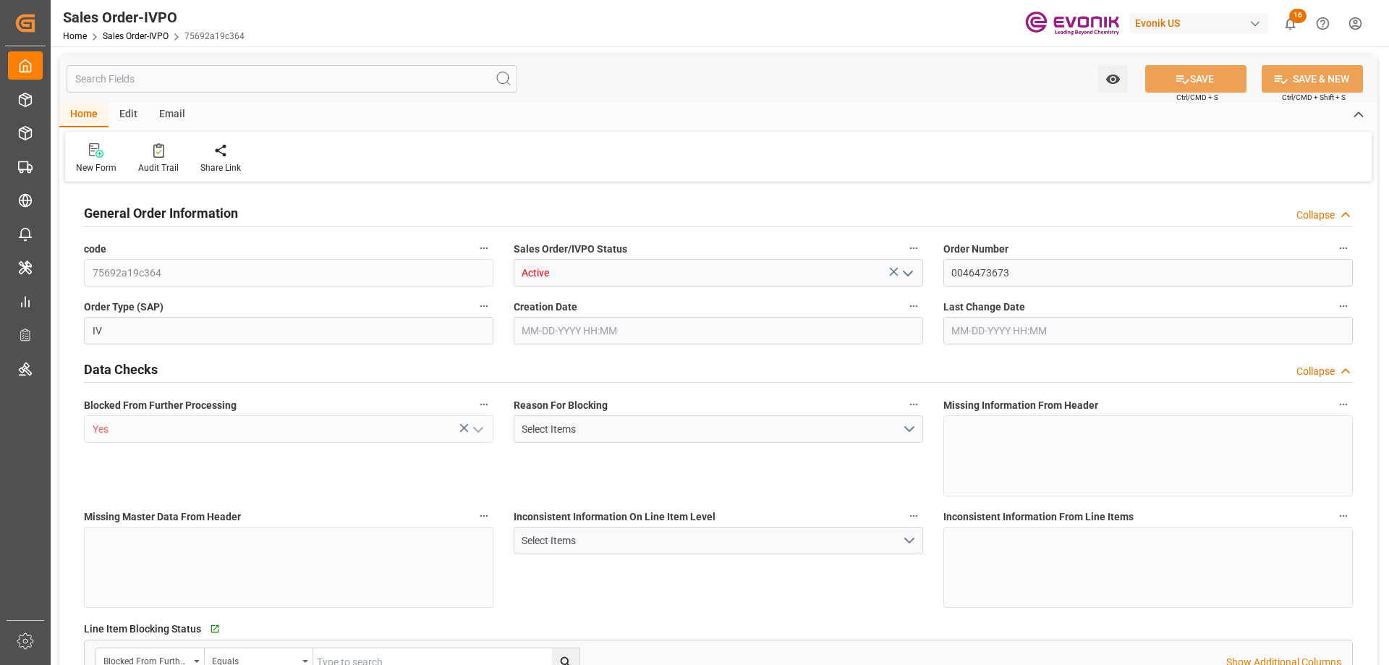
type input "18106.2"
type input "50.112"
type input "17000"
type input "30"
type input "[DATE] 16:05"
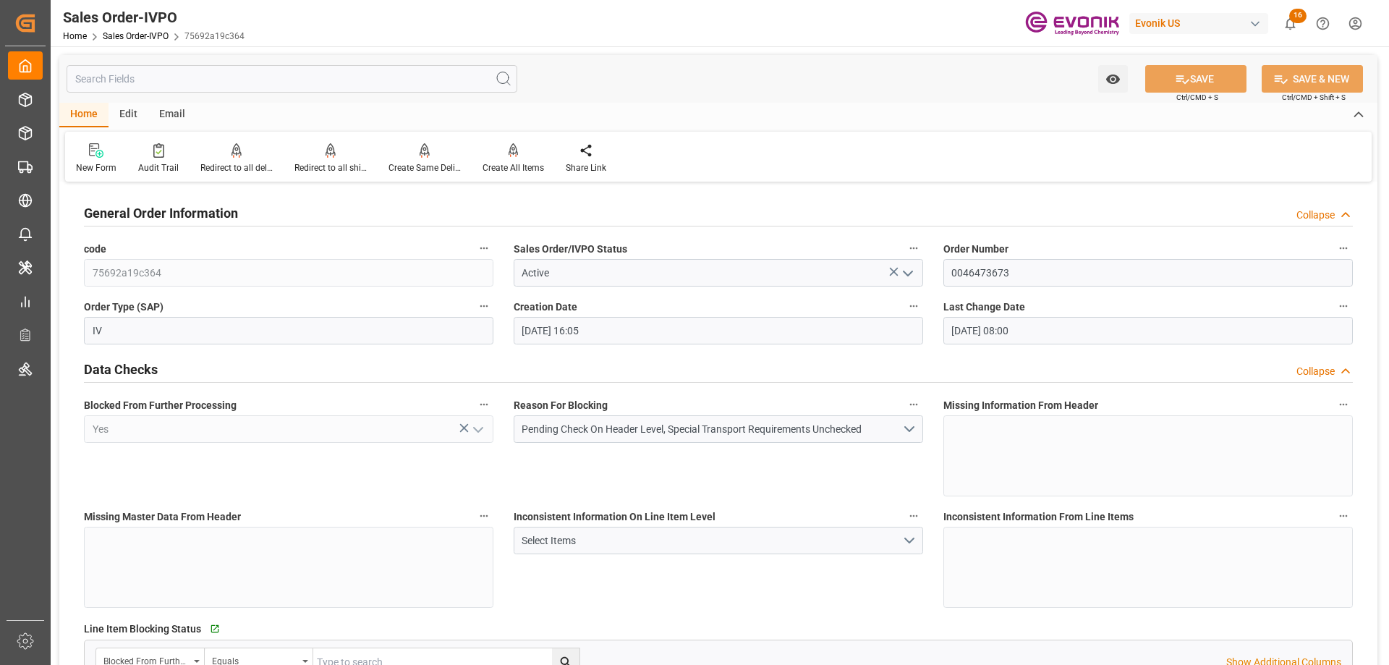
type input "[DATE] 08:00"
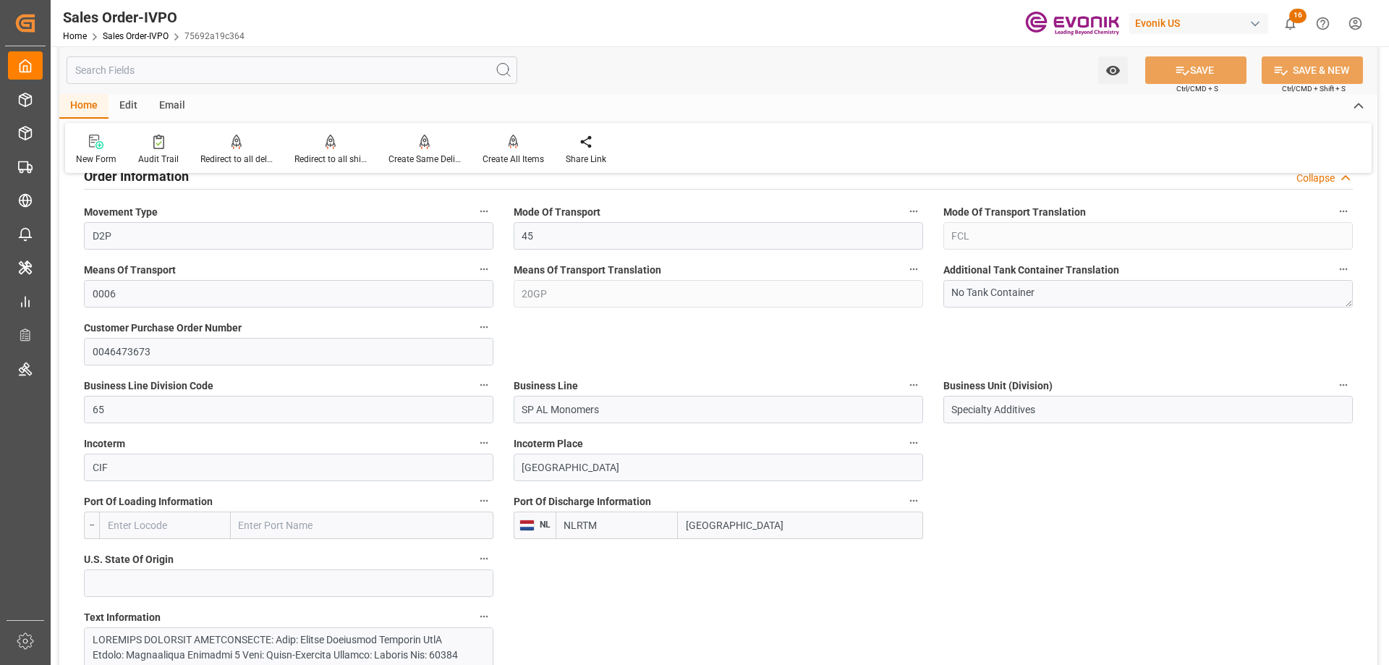
scroll to position [579, 0]
